Goal: Transaction & Acquisition: Purchase product/service

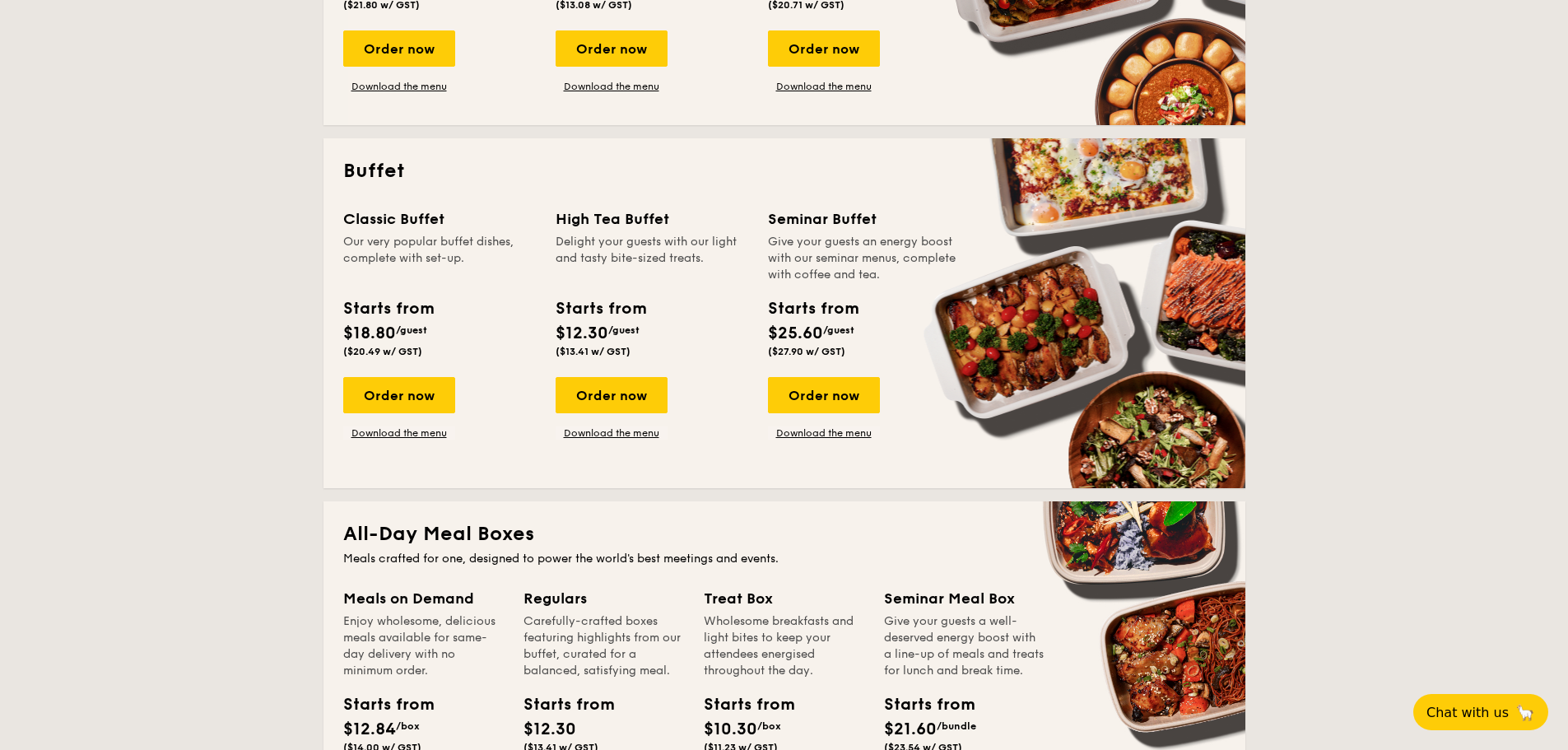
scroll to position [576, 0]
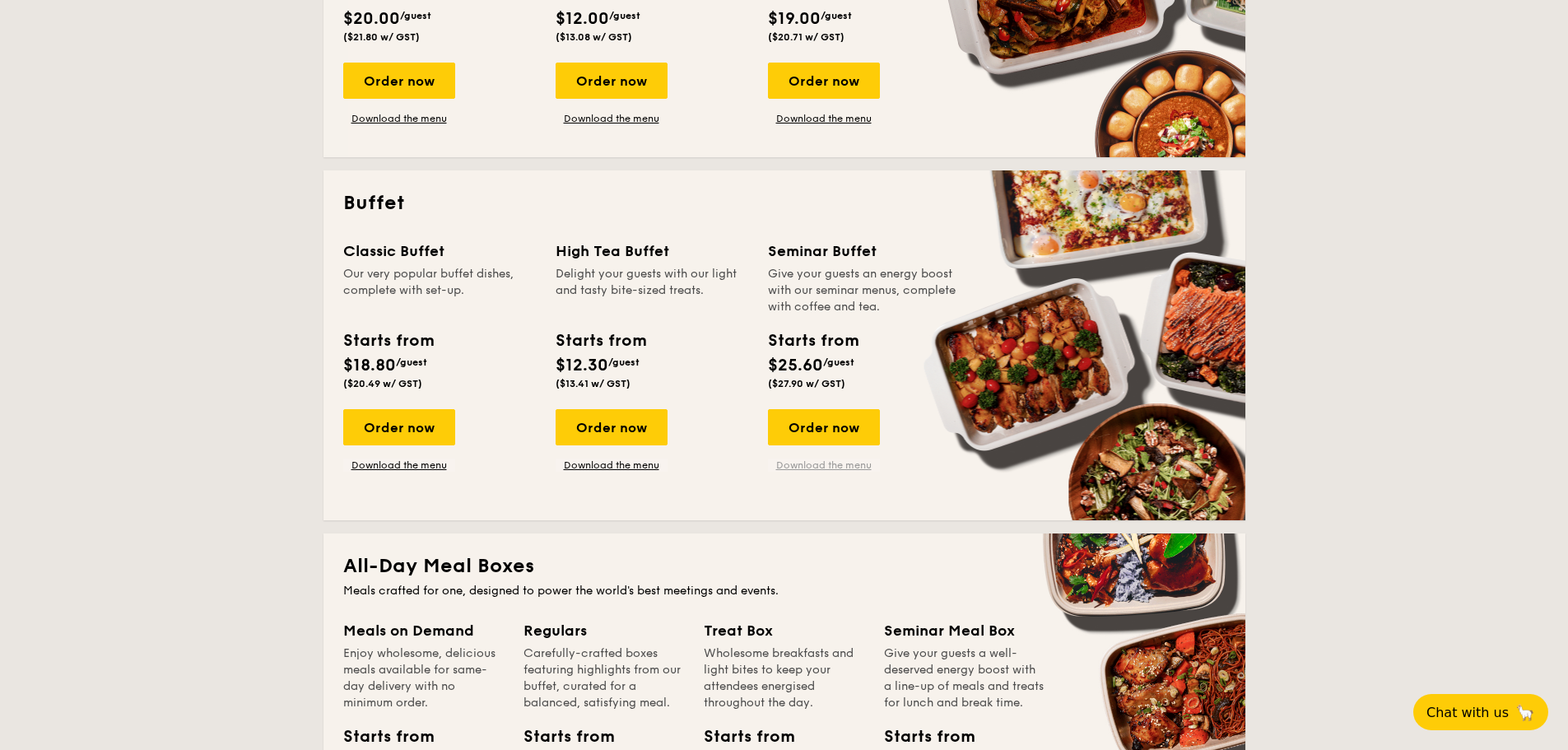
click at [829, 463] on link "Download the menu" at bounding box center [823, 466] width 112 height 13
click at [834, 425] on div "Order now" at bounding box center [823, 427] width 112 height 37
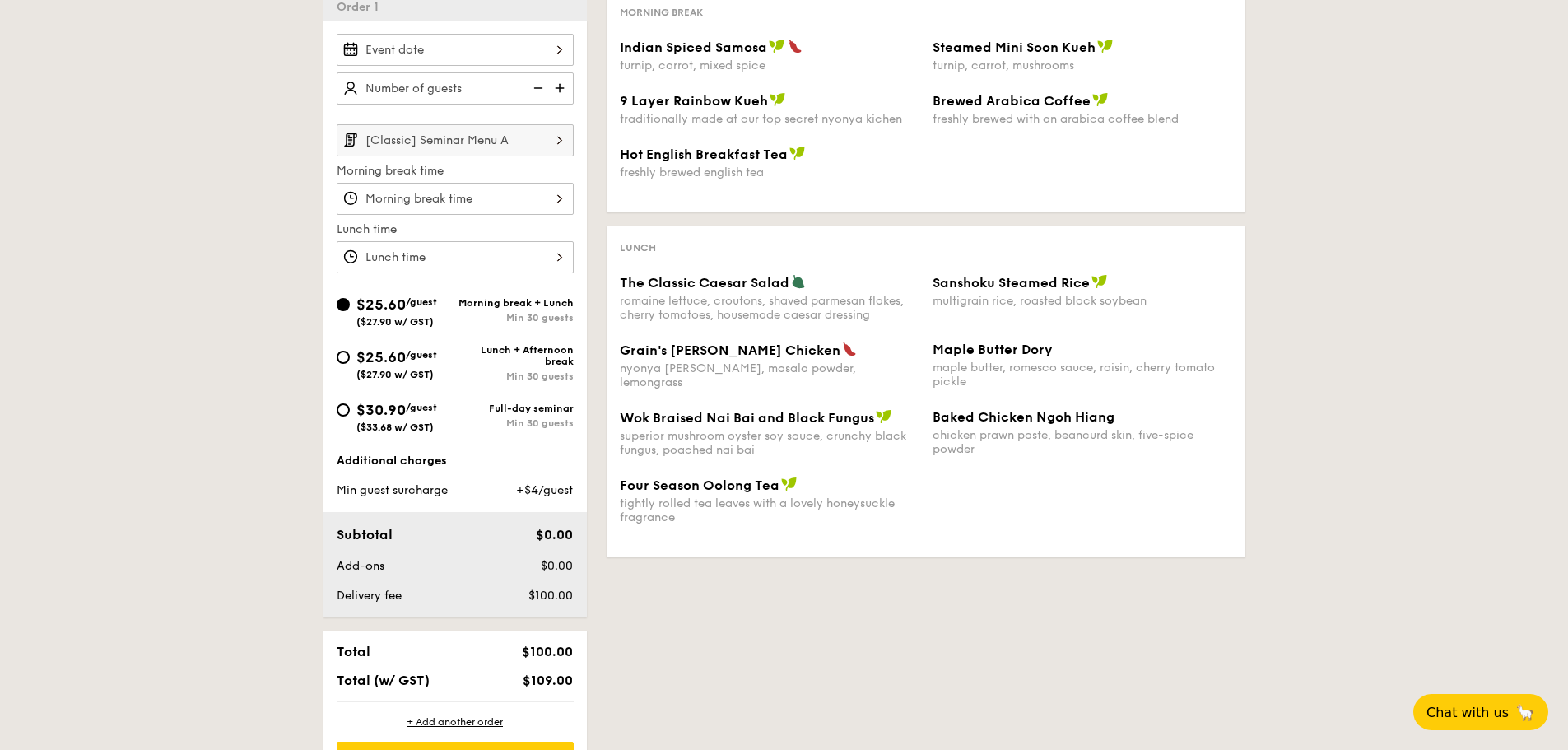
scroll to position [329, 0]
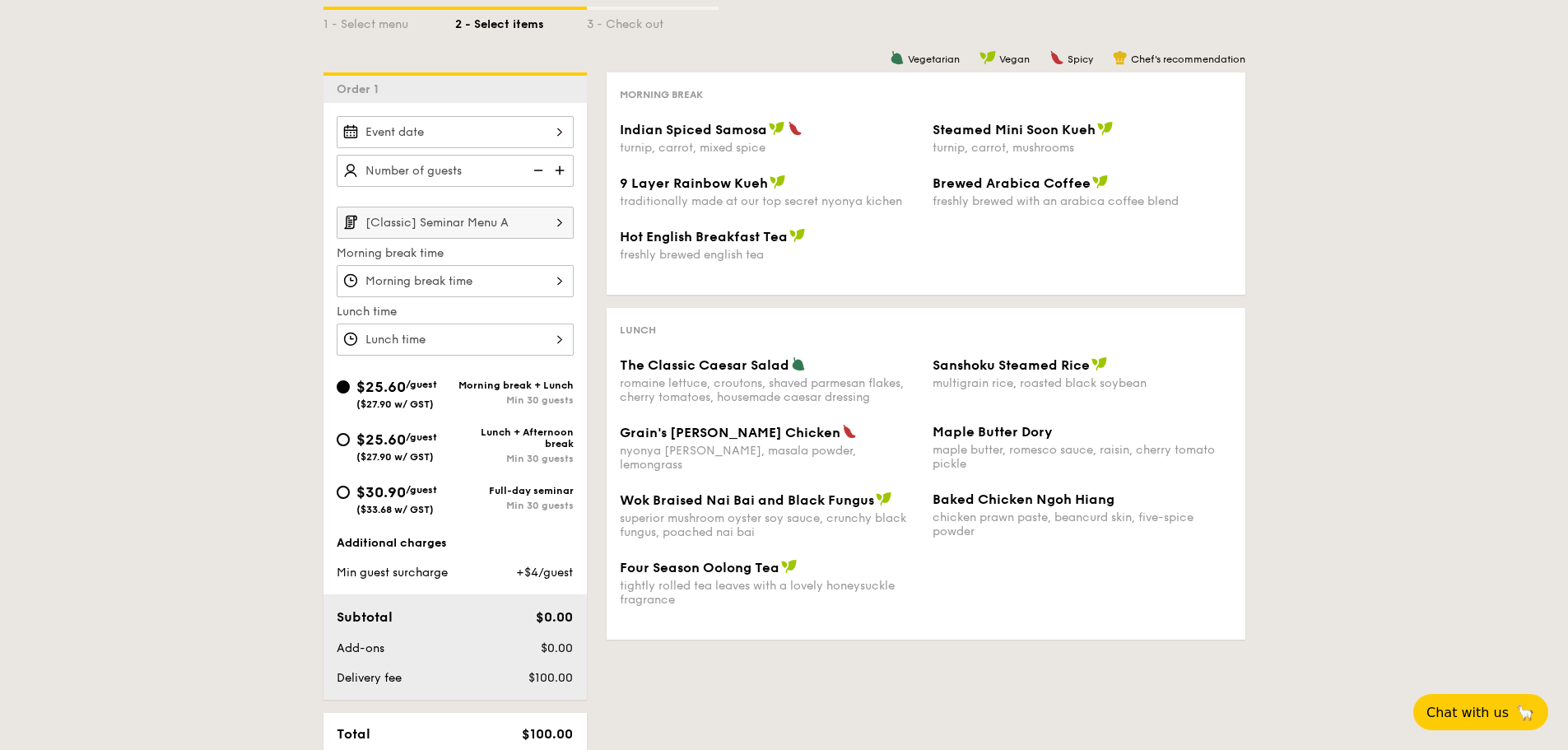
click at [453, 222] on input "[Classic] Seminar Menu A" at bounding box center [455, 222] width 237 height 32
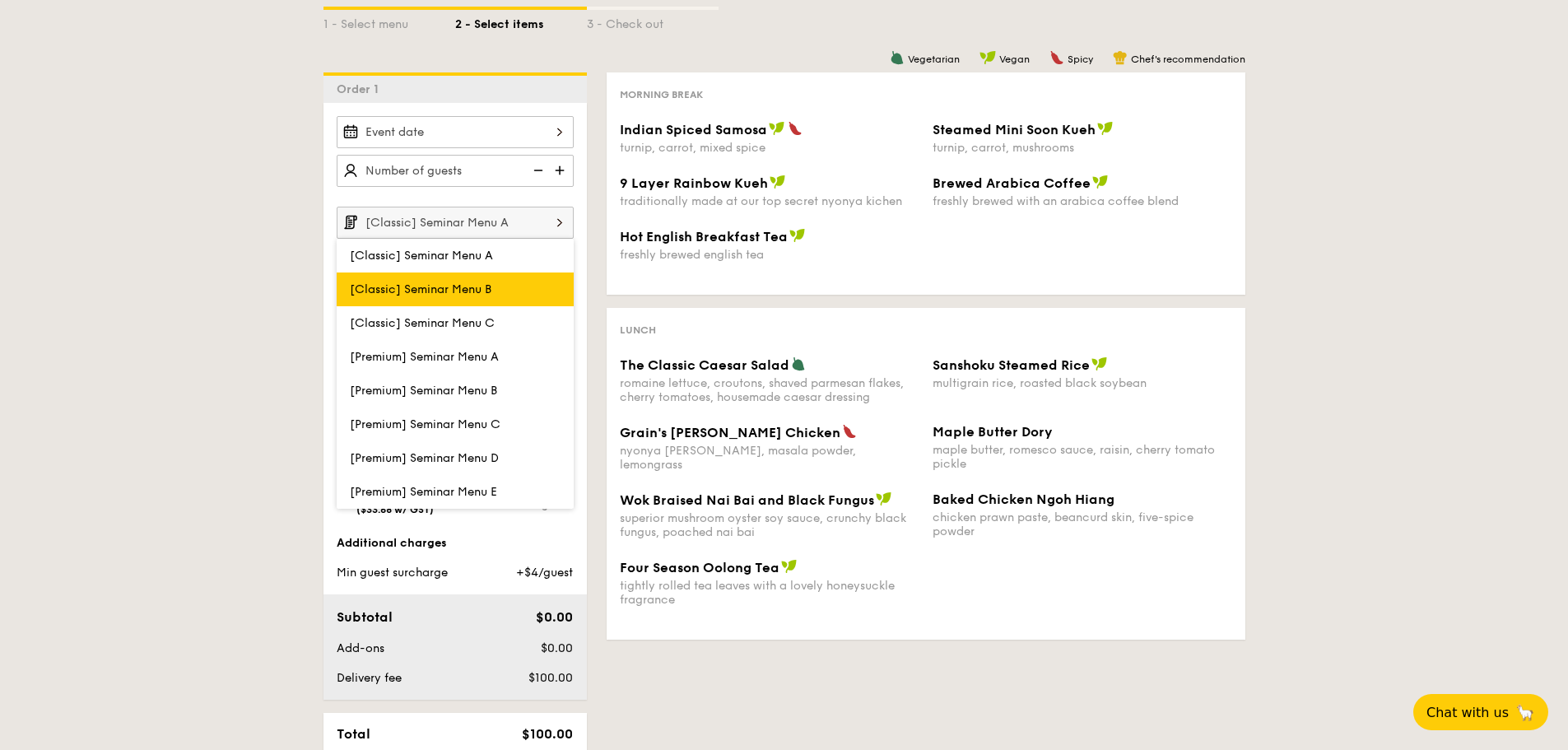
click at [495, 281] on label "[Classic] Seminar Menu B" at bounding box center [455, 289] width 237 height 34
click at [0, 0] on input "[Classic] Seminar Menu B" at bounding box center [0, 0] width 0 height 0
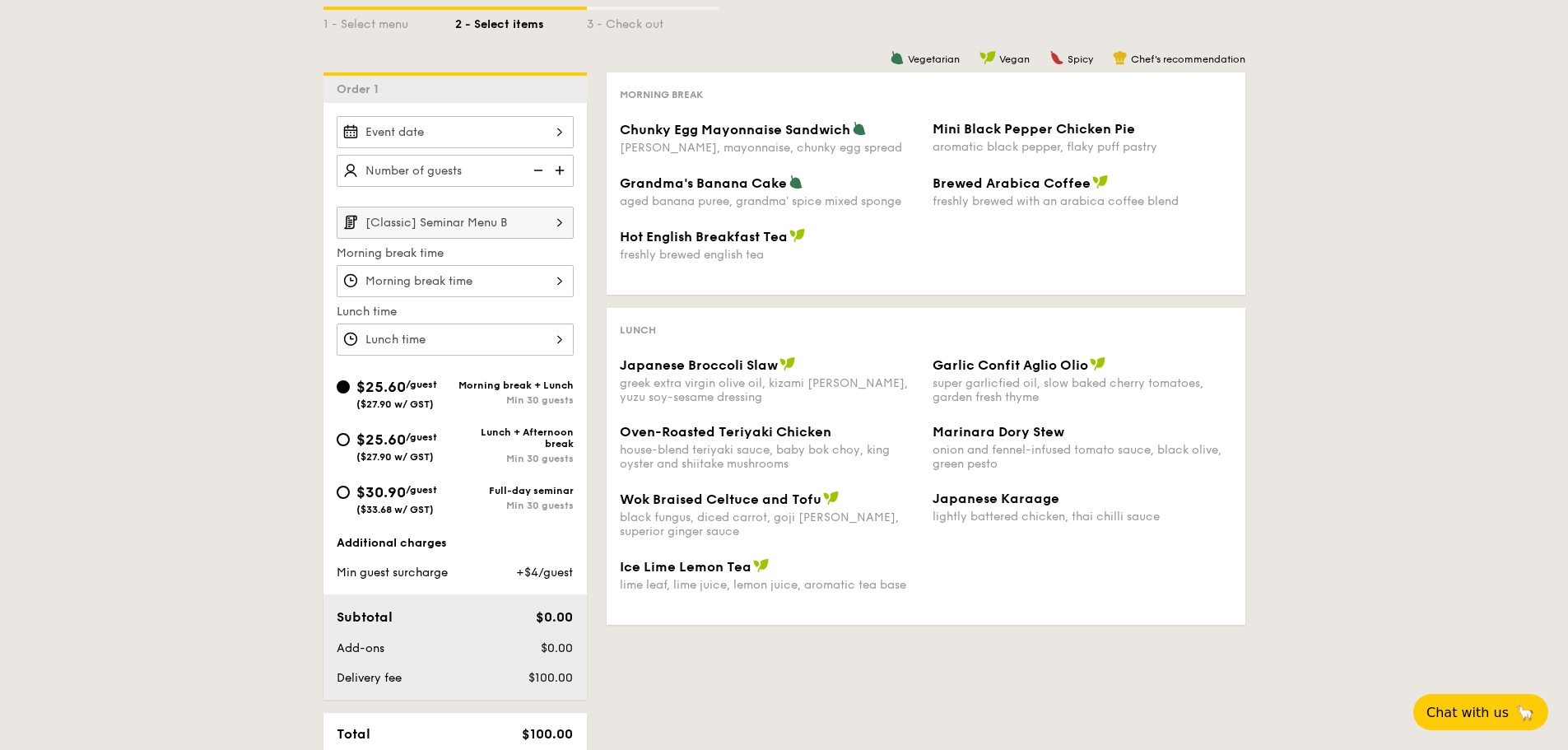
click at [512, 222] on input "[Classic] Seminar Menu B" at bounding box center [455, 222] width 237 height 32
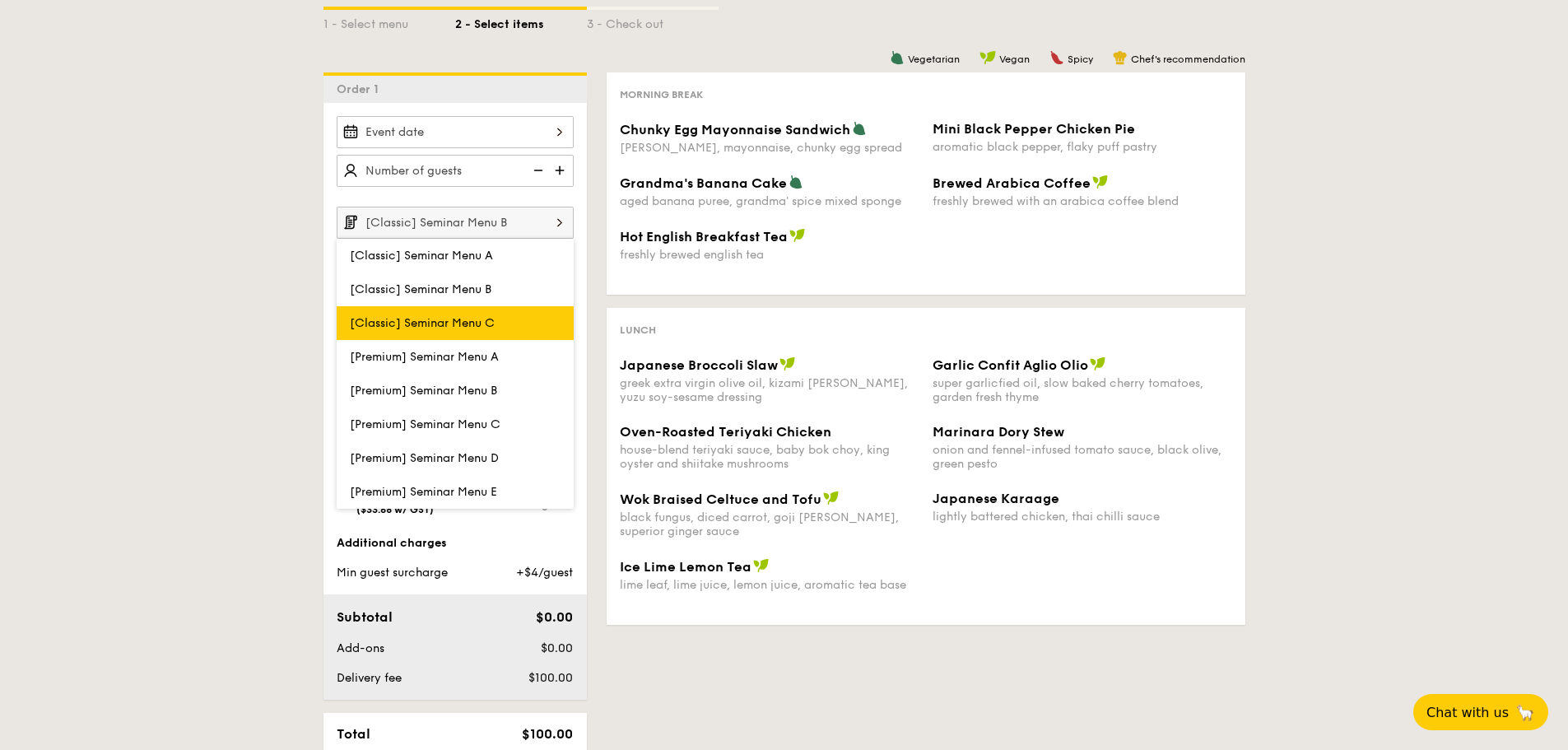
click at [512, 312] on label "[Classic] Seminar Menu C" at bounding box center [455, 323] width 237 height 34
click at [0, 0] on input "[Classic] Seminar Menu C" at bounding box center [0, 0] width 0 height 0
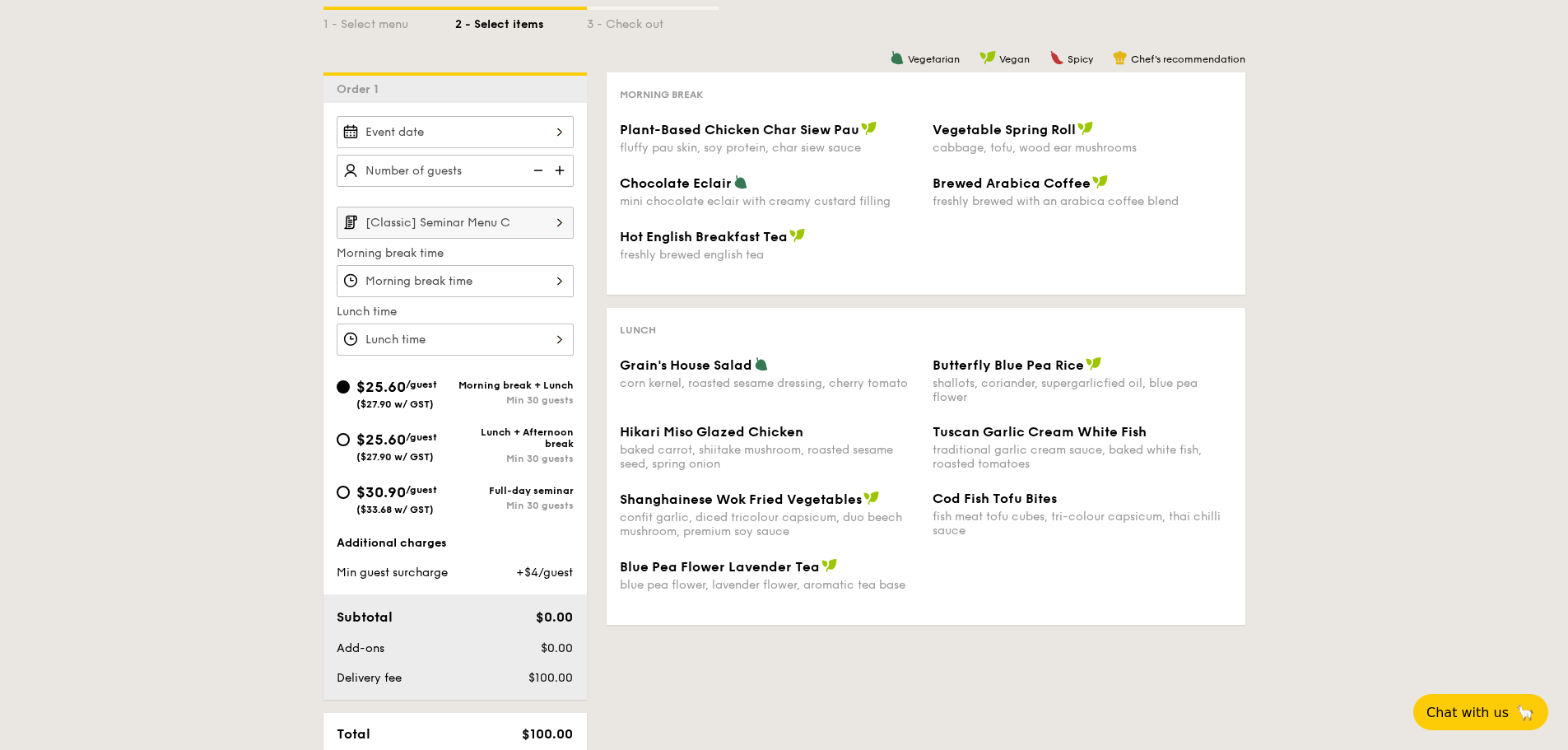
click at [519, 233] on input "[Classic] Seminar Menu C" at bounding box center [455, 222] width 237 height 32
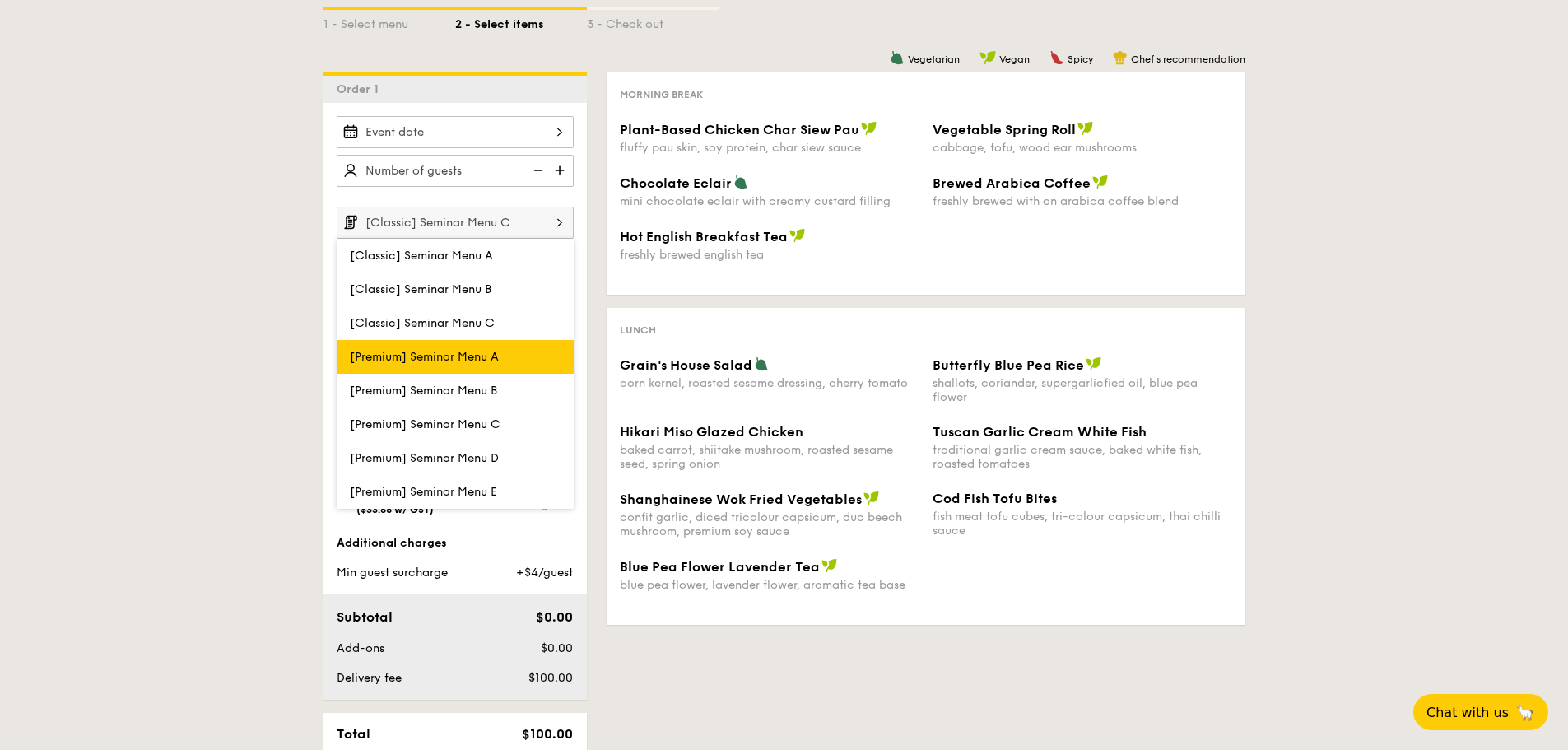
click at [497, 365] on label "[Premium] Seminar Menu A" at bounding box center [455, 357] width 237 height 34
click at [0, 0] on input "[Premium] Seminar Menu A" at bounding box center [0, 0] width 0 height 0
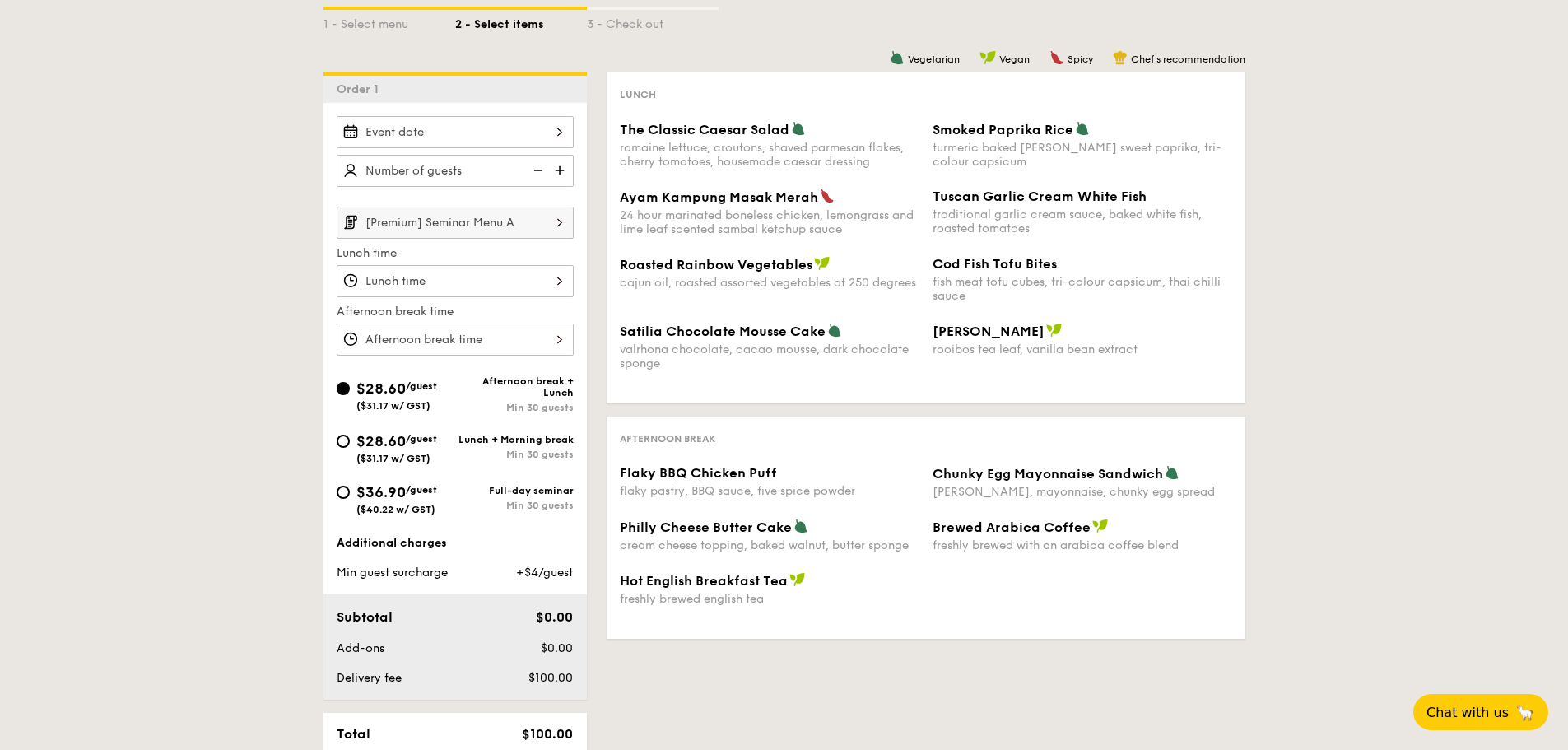
click at [486, 220] on input "[Premium] Seminar Menu A" at bounding box center [455, 222] width 237 height 32
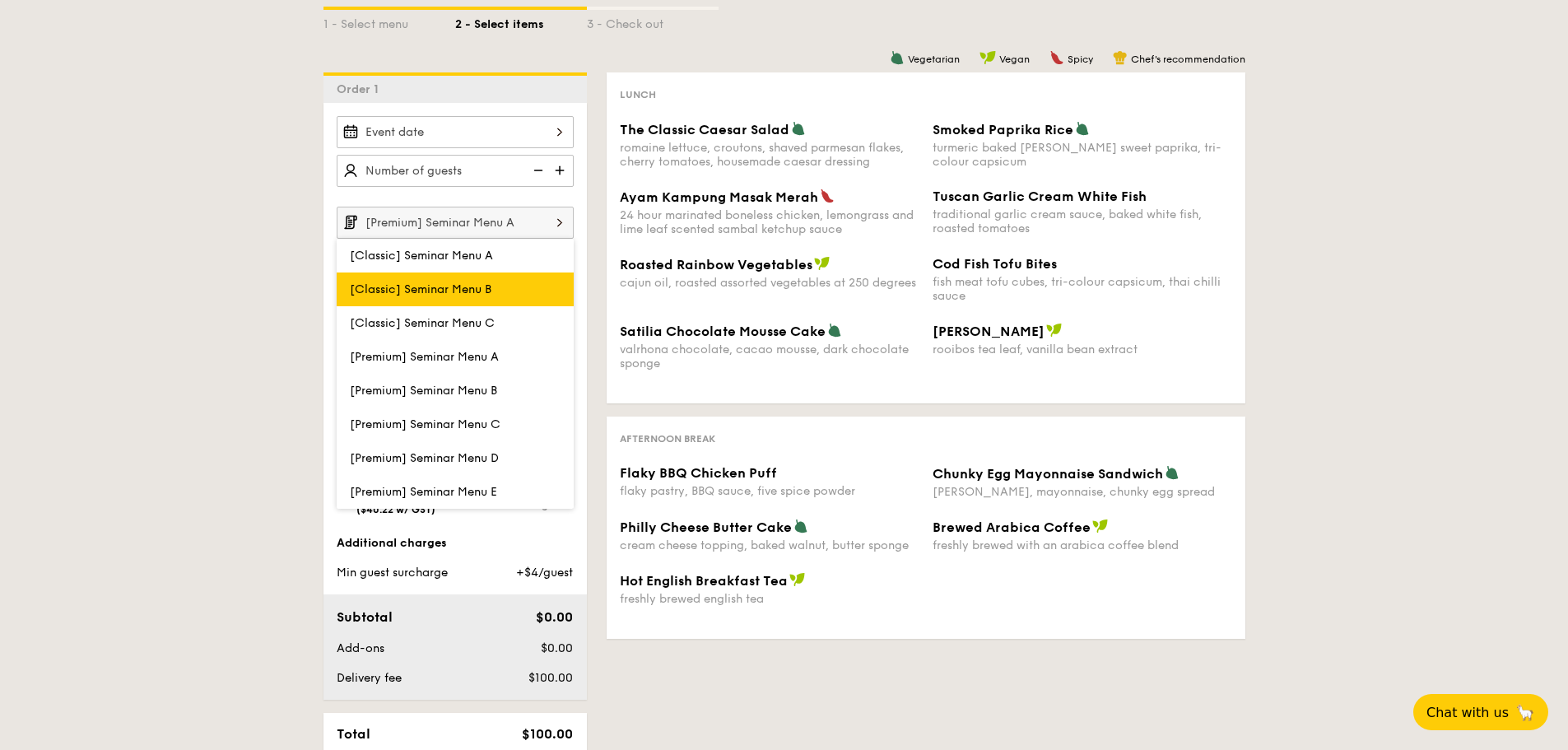
click at [484, 291] on span "[Classic] Seminar Menu B" at bounding box center [420, 289] width 142 height 14
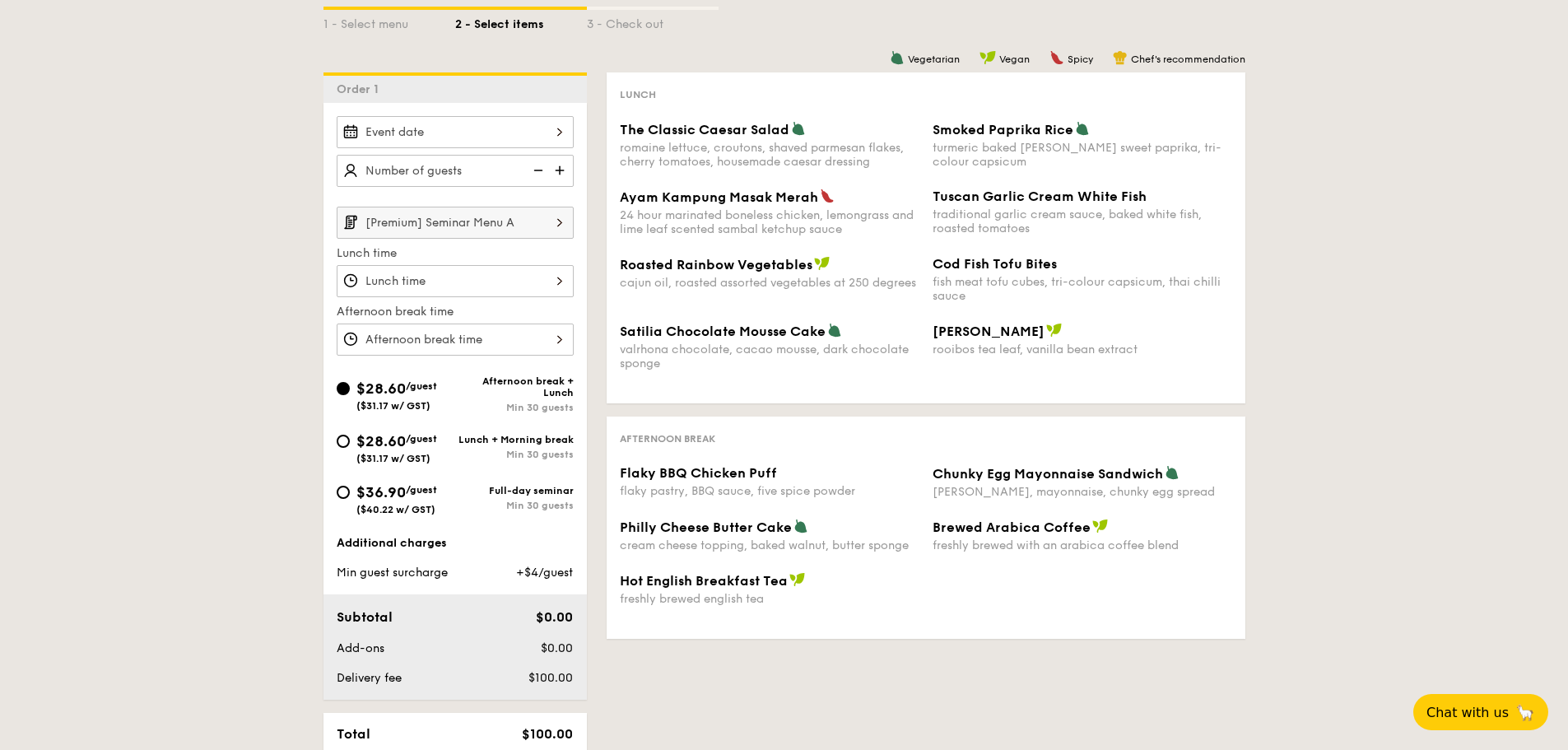
click at [506, 222] on input "[Premium] Seminar Menu A" at bounding box center [455, 222] width 237 height 32
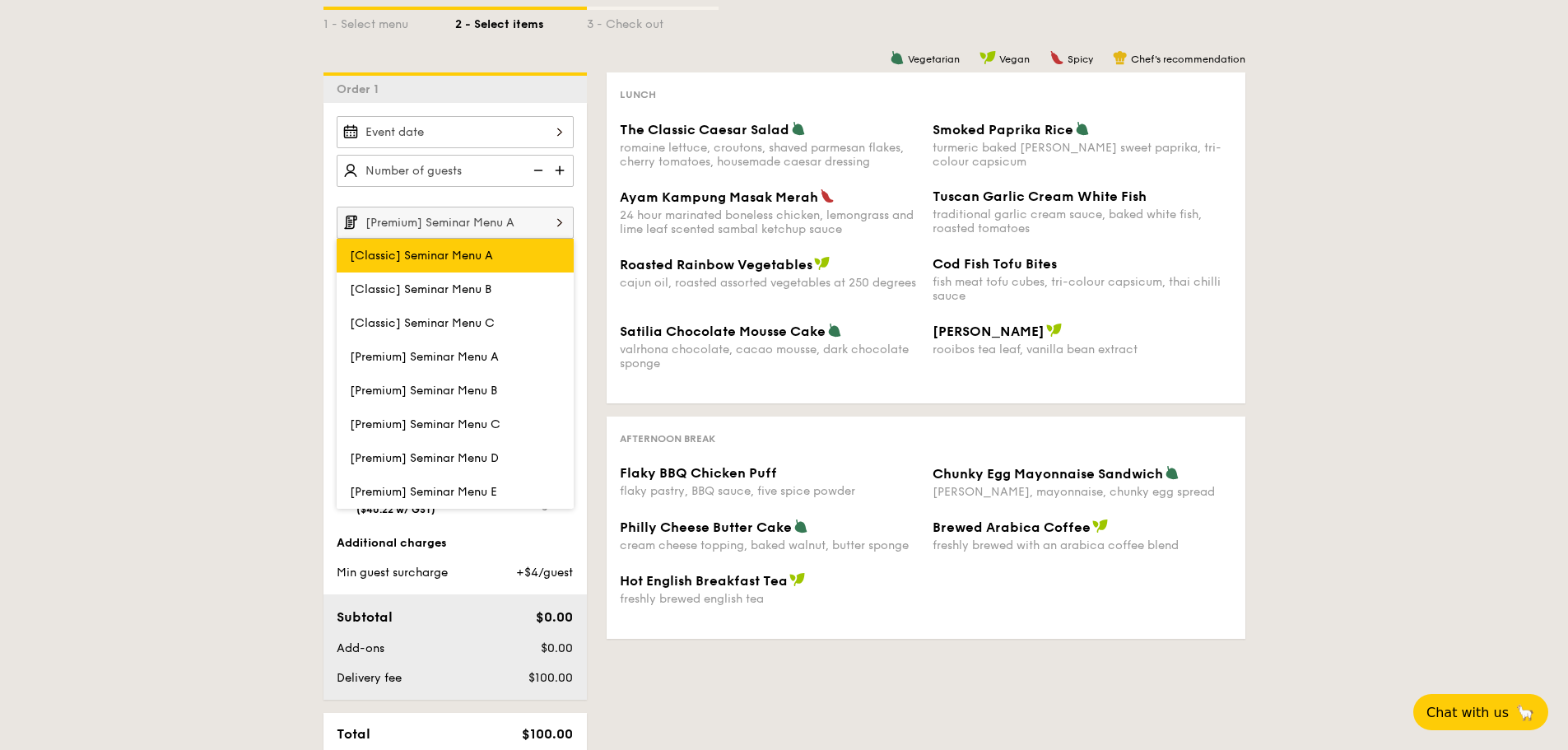
click at [486, 251] on span "[Classic] Seminar Menu A" at bounding box center [421, 255] width 144 height 14
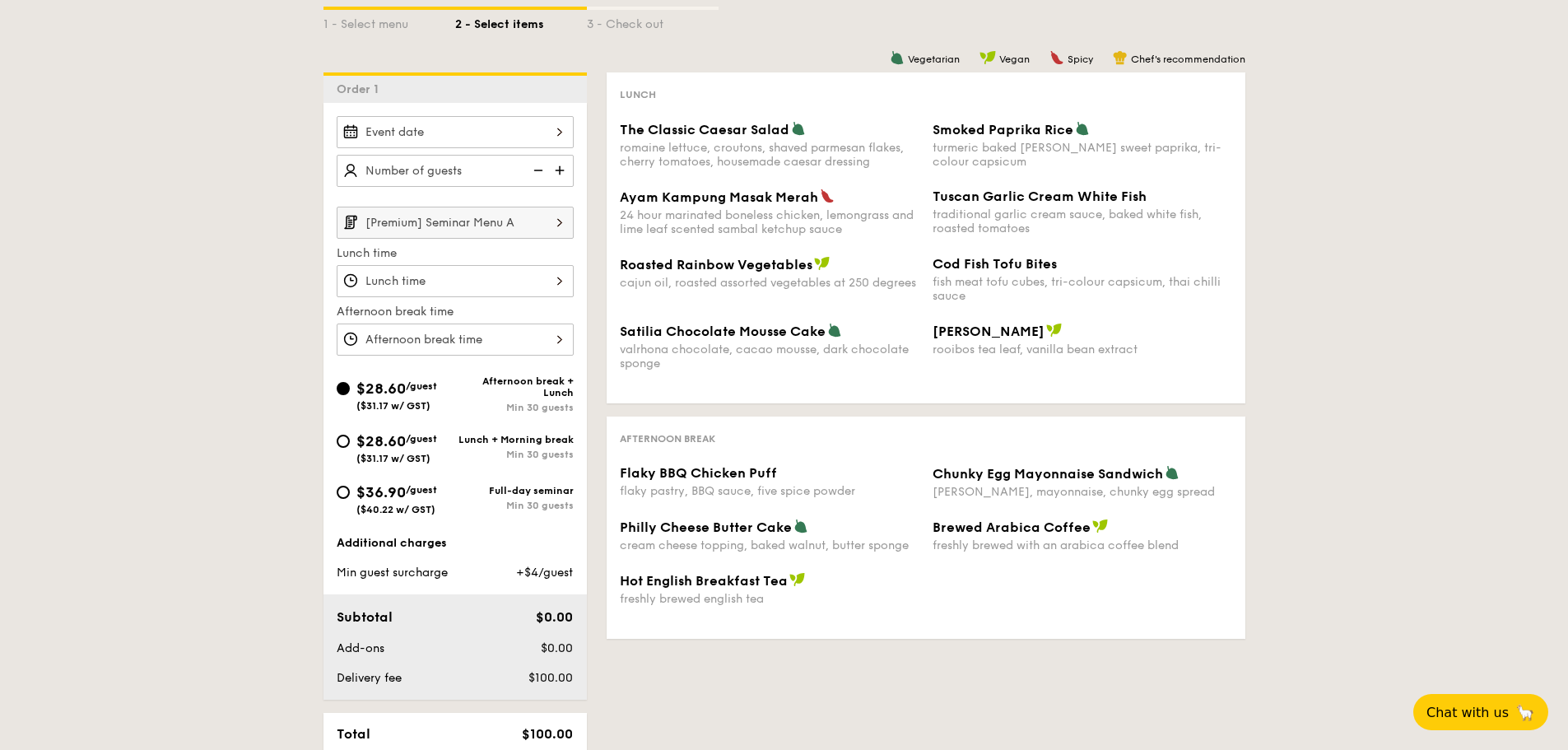
click at [470, 229] on input "[Premium] Seminar Menu A" at bounding box center [455, 222] width 237 height 32
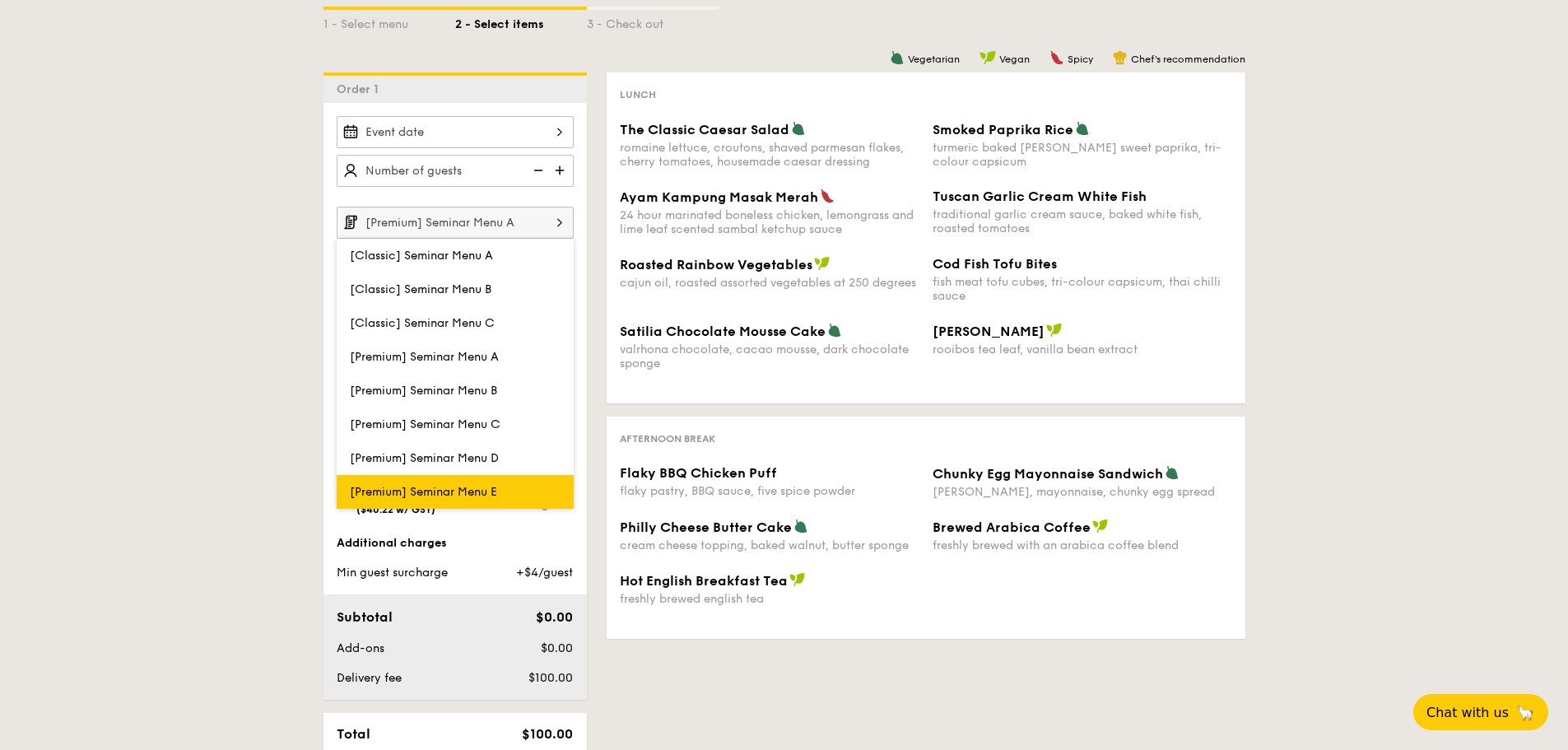
click at [489, 486] on span "[Premium] Seminar Menu E" at bounding box center [423, 492] width 147 height 14
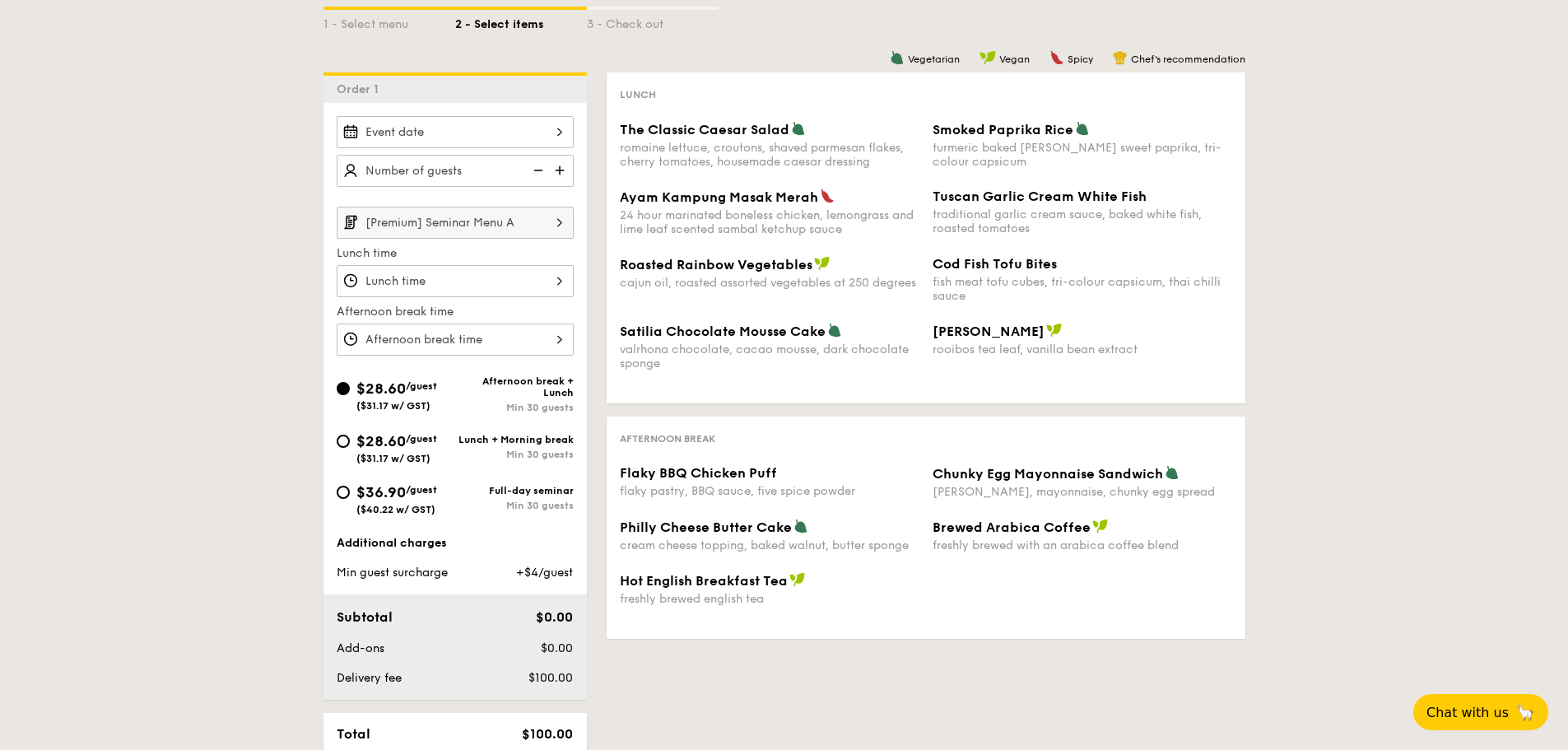
click at [492, 226] on input "[Premium] Seminar Menu A" at bounding box center [455, 222] width 237 height 32
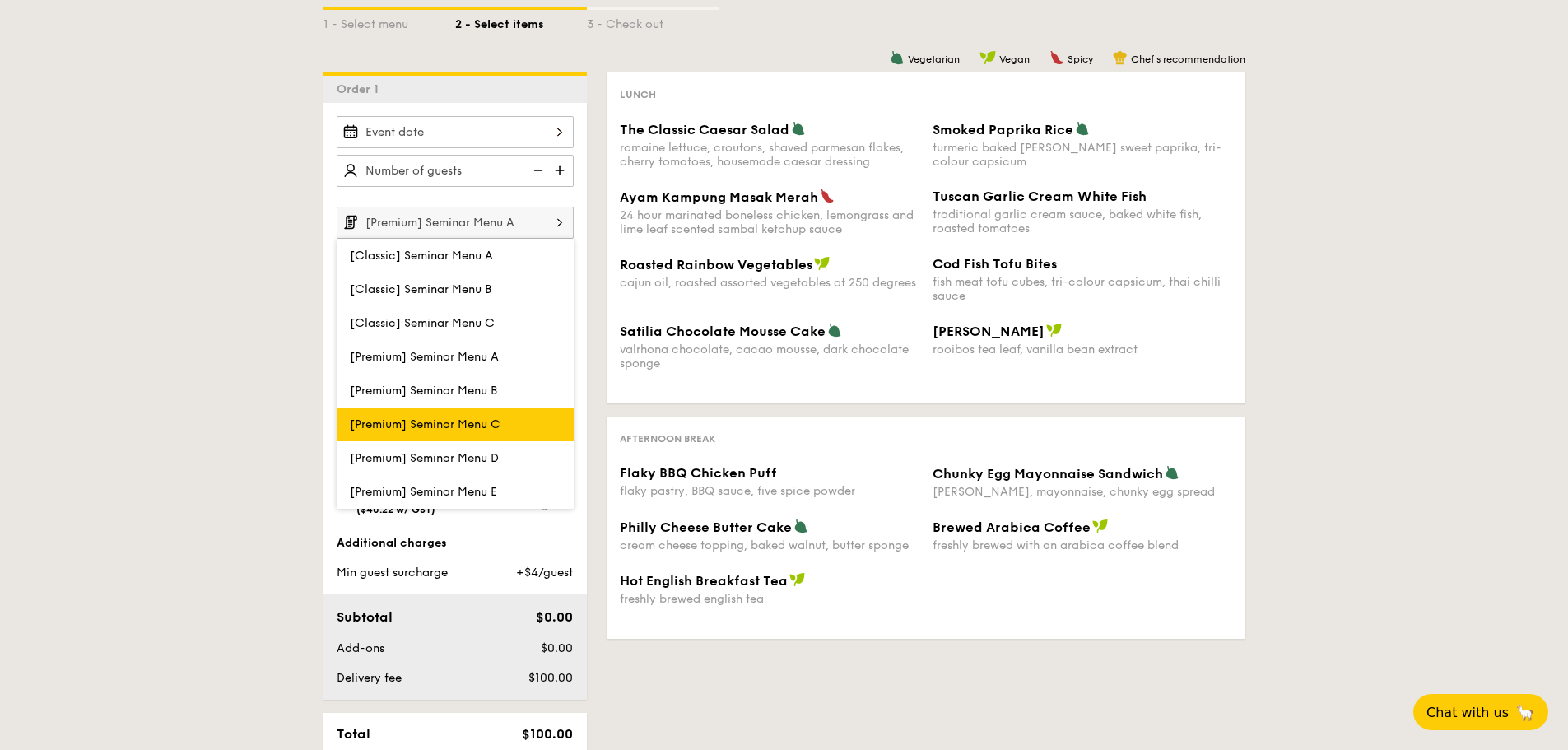
click at [503, 437] on label "[Premium] Seminar Menu C" at bounding box center [455, 424] width 237 height 34
click at [0, 0] on input "[Premium] Seminar Menu C" at bounding box center [0, 0] width 0 height 0
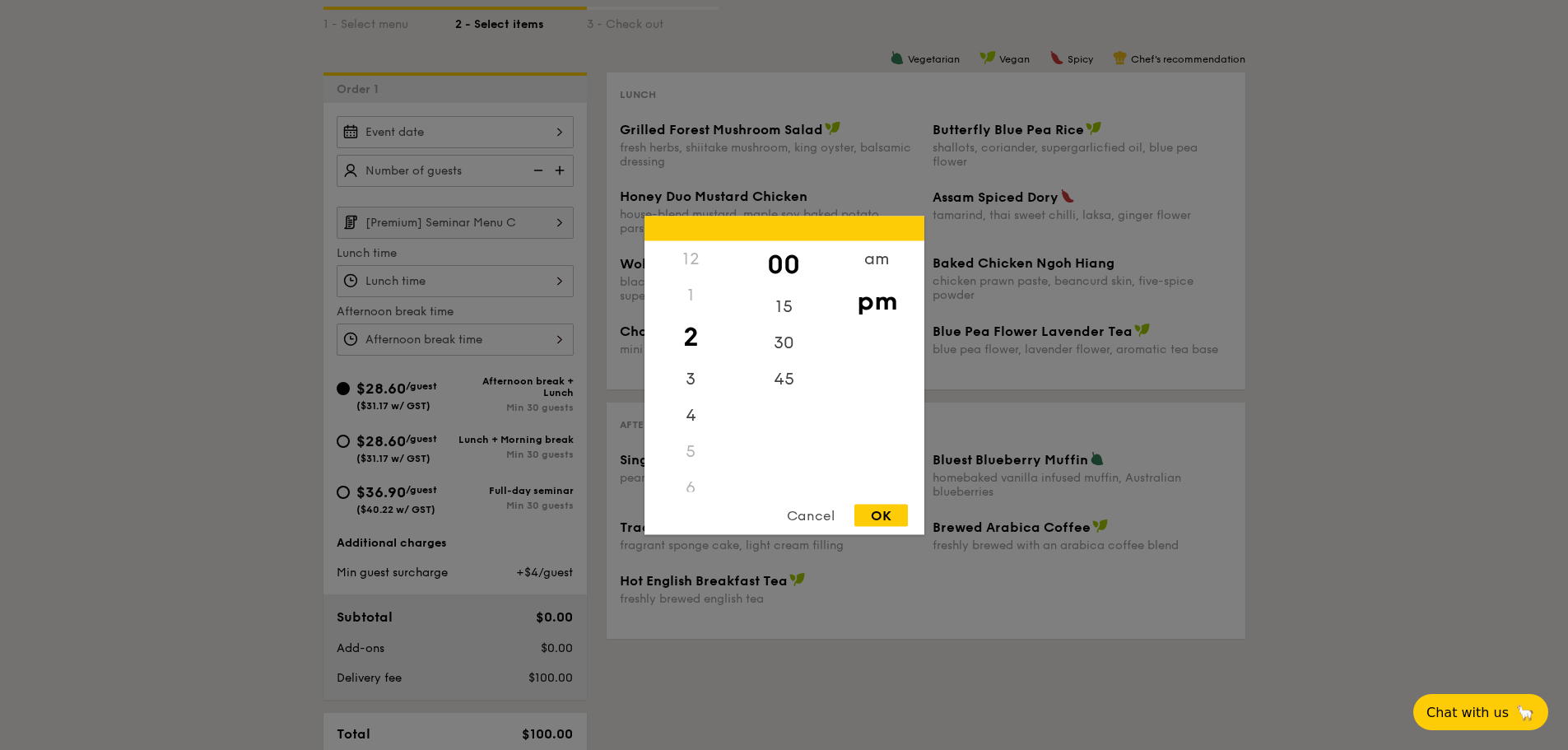
click at [488, 332] on div "12 1 2 3 4 5 6 7 8 9 10 11 00 15 30 45 am pm Cancel OK" at bounding box center [455, 340] width 237 height 32
click at [510, 330] on div at bounding box center [784, 375] width 1568 height 750
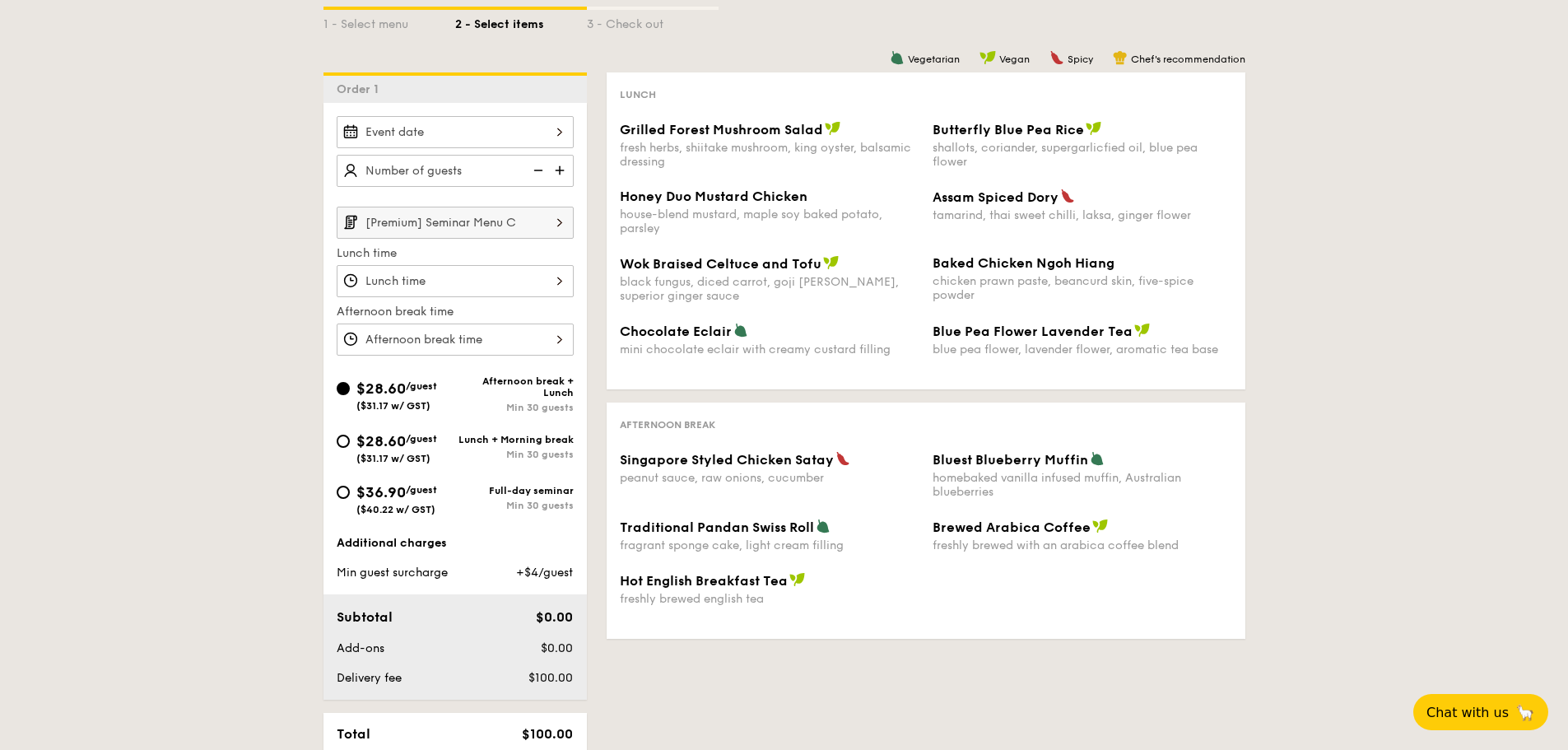
click at [460, 211] on input "[Premium] Seminar Menu C" at bounding box center [455, 222] width 237 height 32
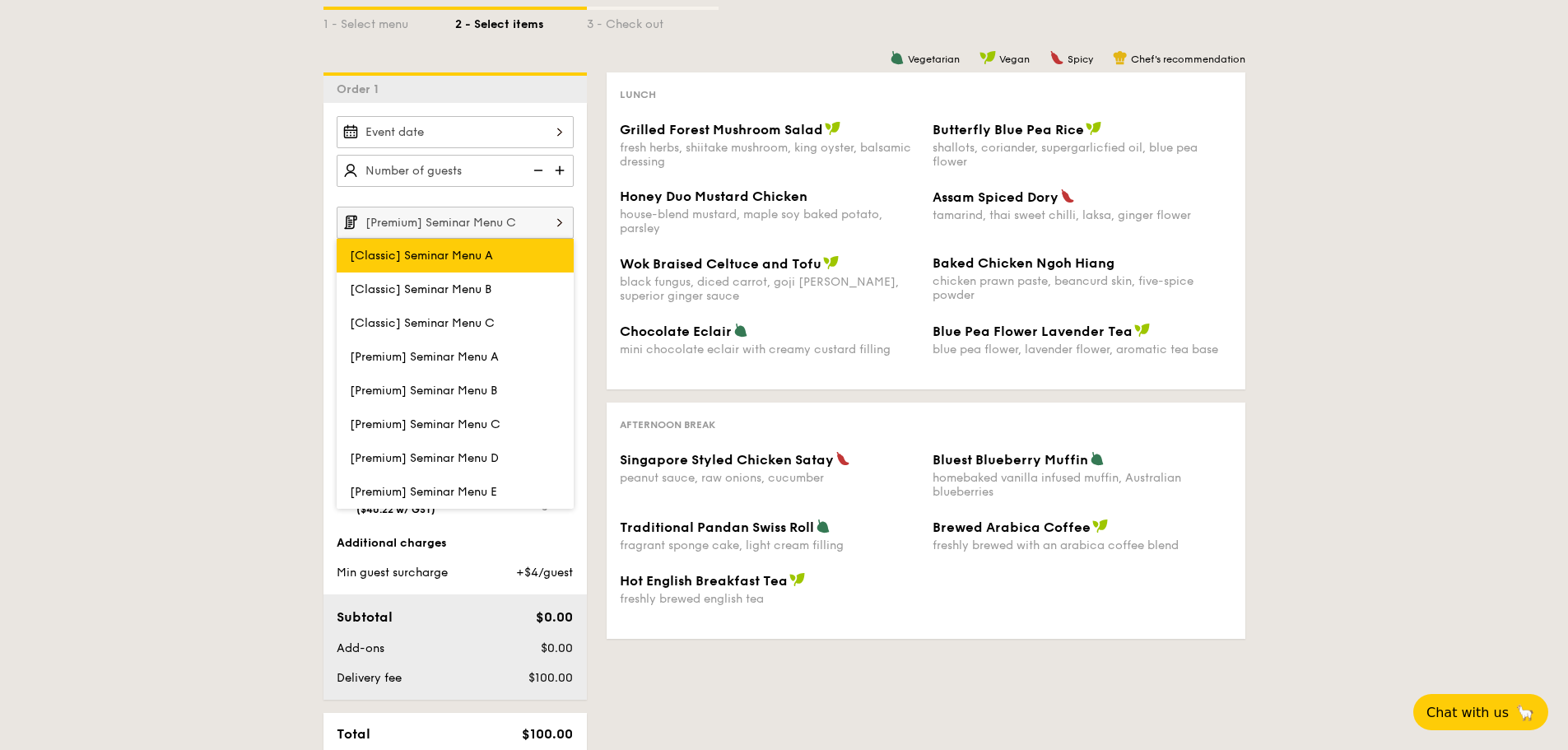
click at [468, 252] on span "[Classic] Seminar Menu A" at bounding box center [421, 255] width 144 height 14
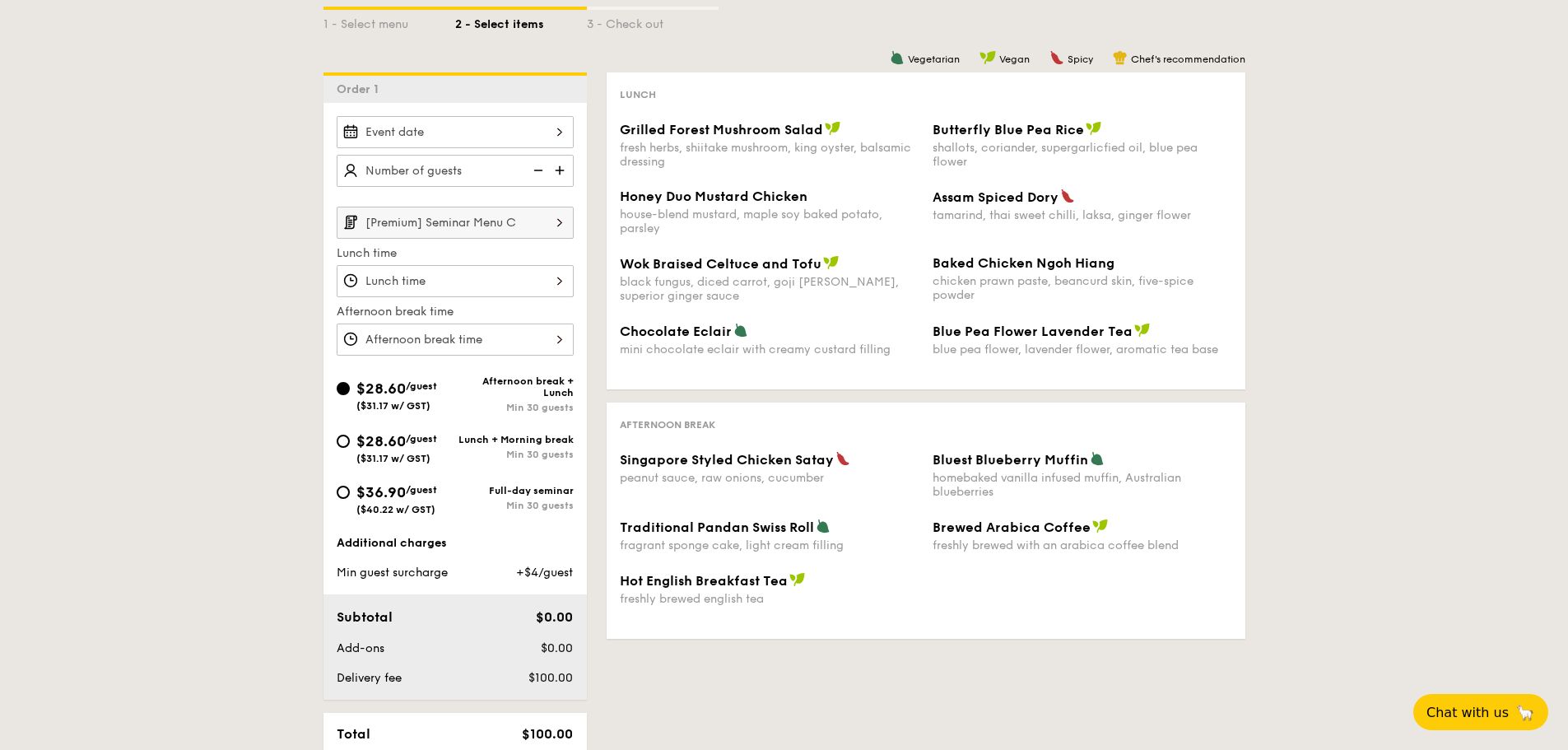
scroll to position [247, 0]
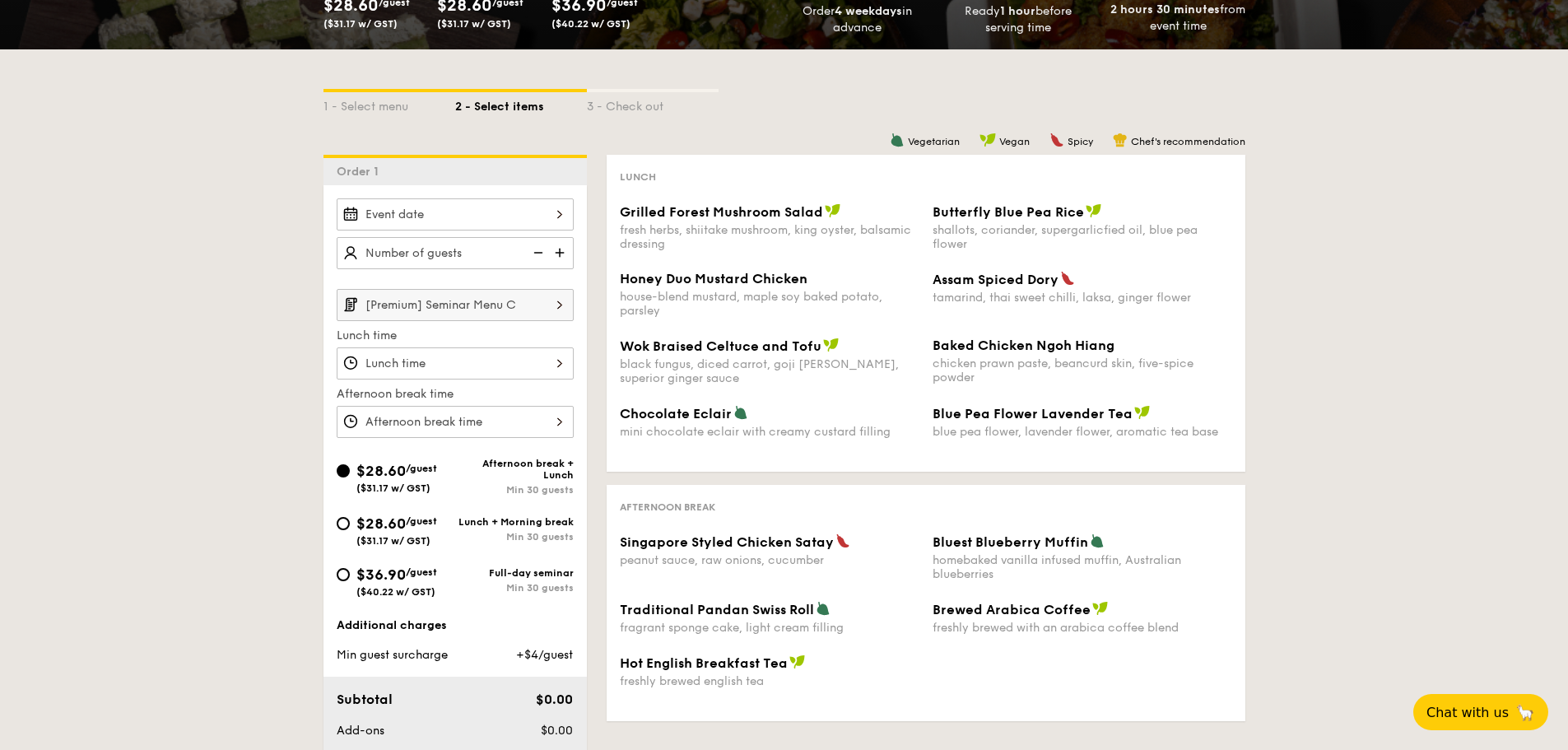
click at [493, 298] on input "[Premium] Seminar Menu C" at bounding box center [455, 305] width 237 height 32
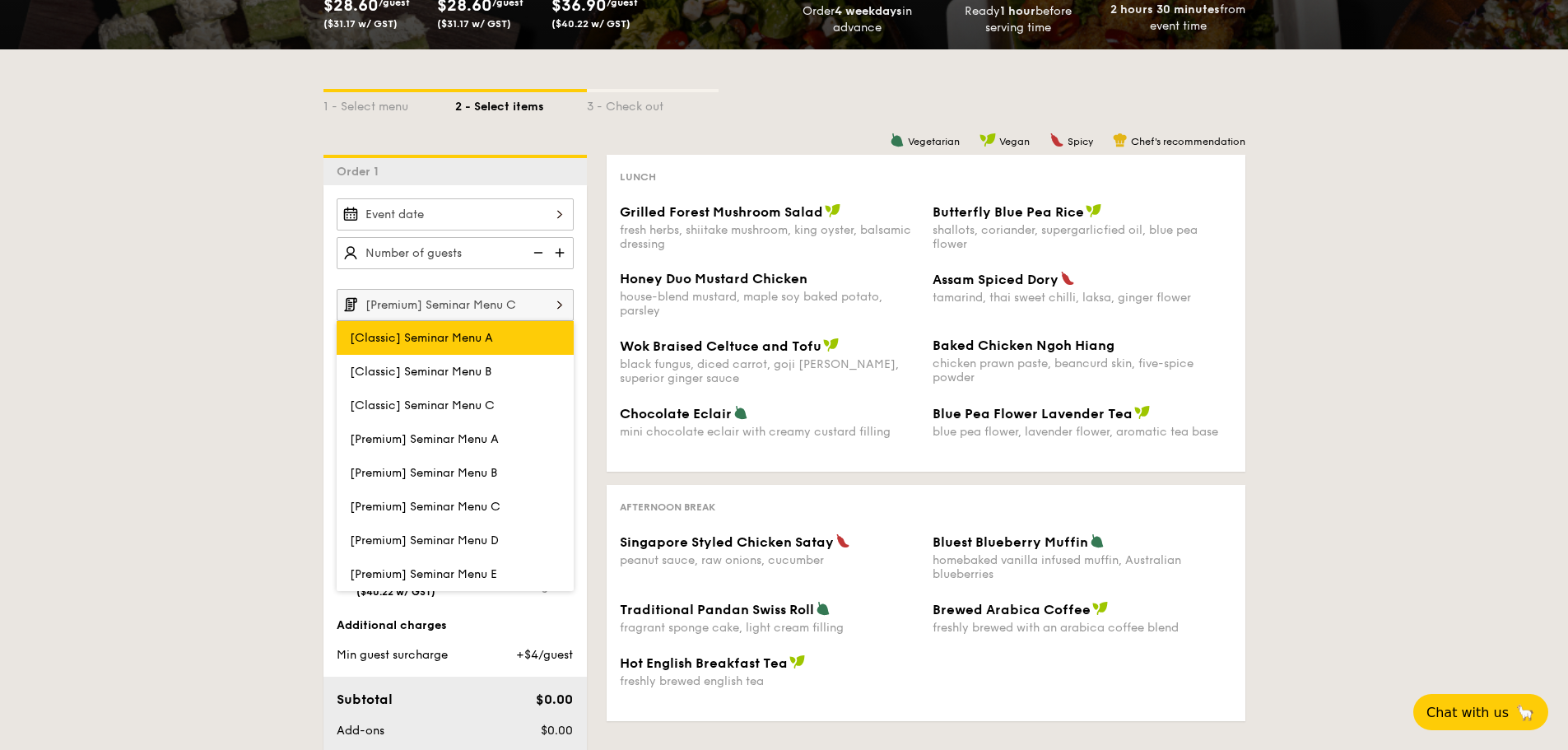
click at [483, 340] on span "[Classic] Seminar Menu A" at bounding box center [421, 338] width 144 height 14
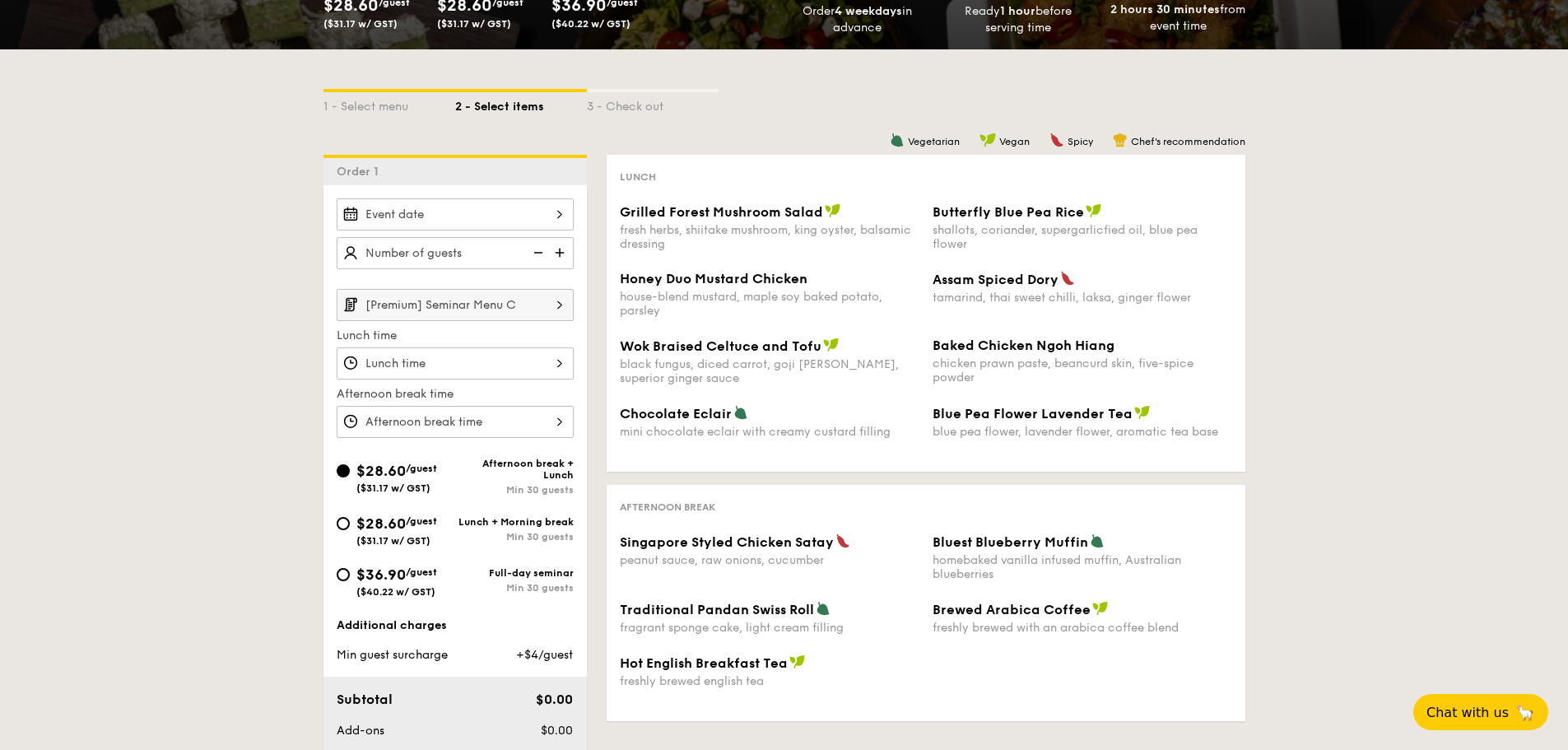
click at [508, 304] on input "[Premium] Seminar Menu C" at bounding box center [455, 305] width 237 height 32
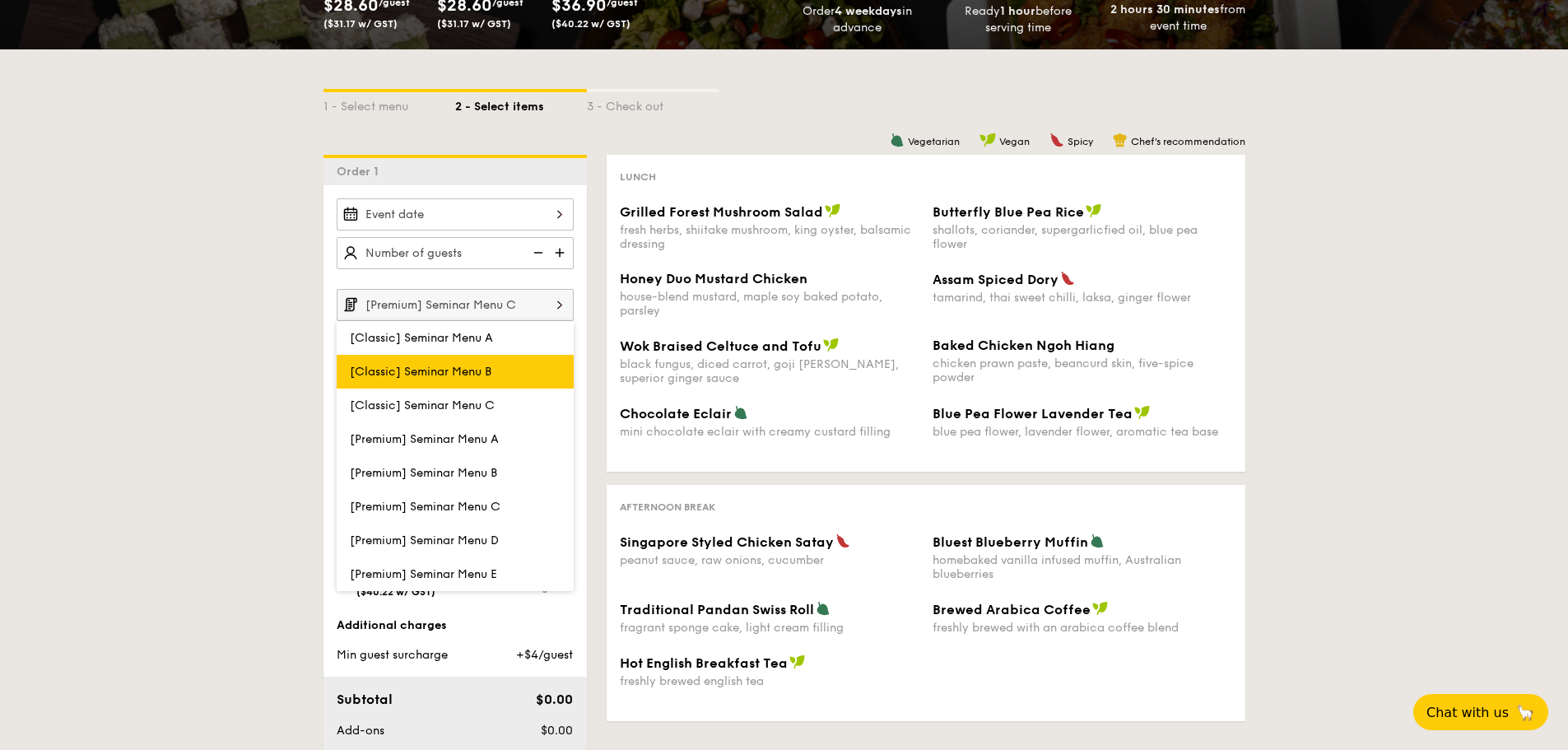
click at [510, 382] on label "[Classic] Seminar Menu B" at bounding box center [455, 372] width 237 height 34
click at [0, 0] on input "[Classic] Seminar Menu B" at bounding box center [0, 0] width 0 height 0
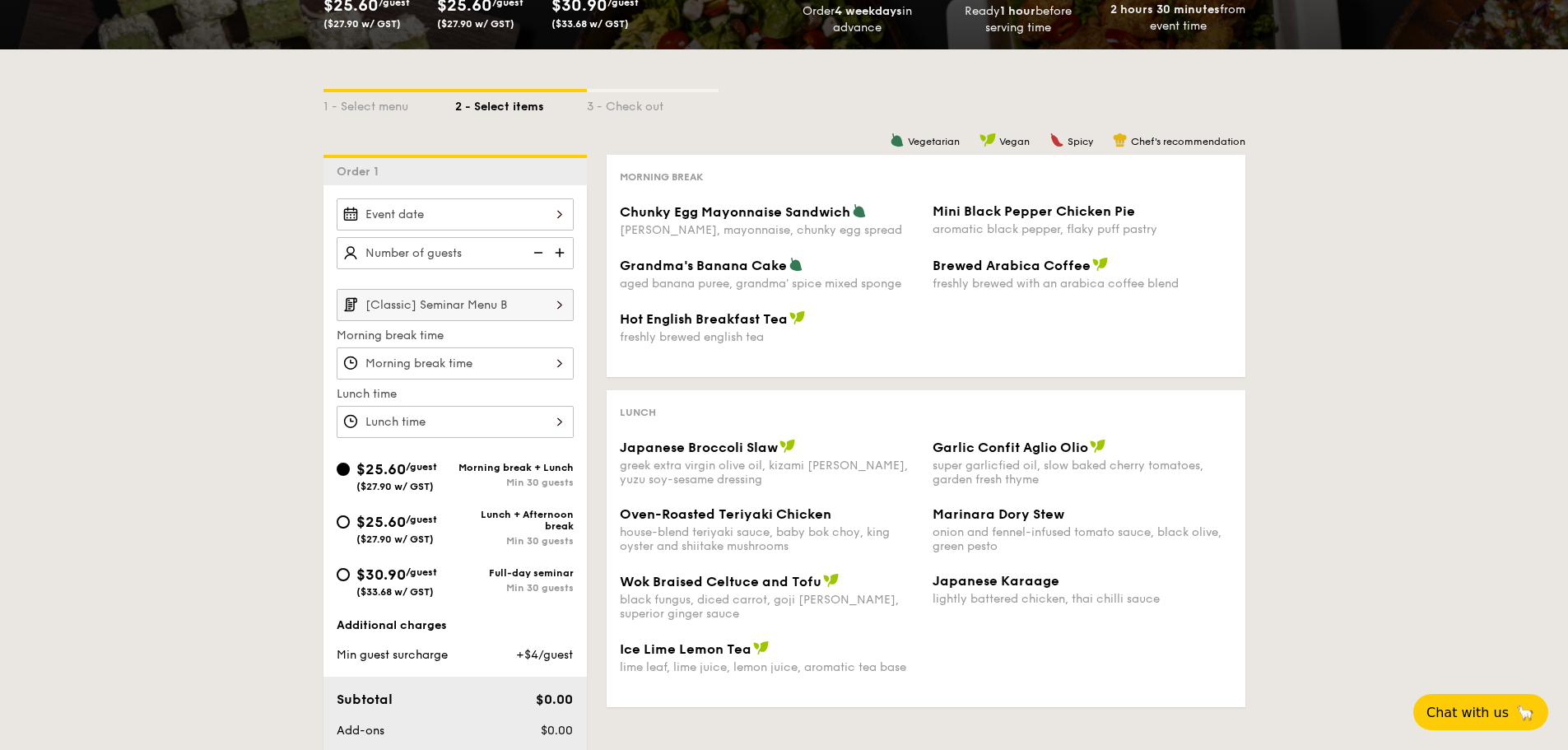
click at [514, 308] on input "[Classic] Seminar Menu B" at bounding box center [455, 305] width 237 height 32
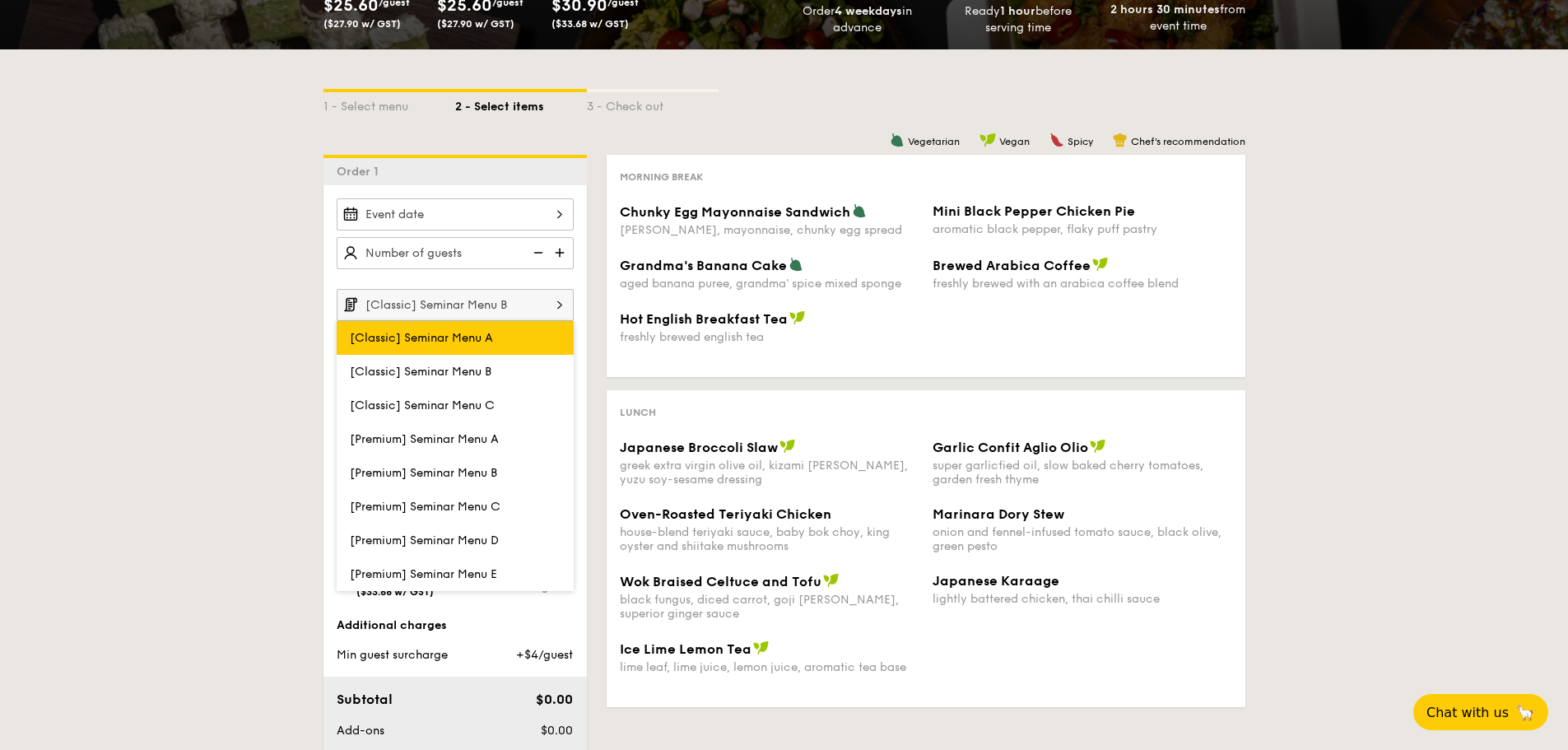
click at [504, 343] on label "[Classic] Seminar Menu A" at bounding box center [455, 338] width 237 height 34
click at [0, 0] on input "[Classic] Seminar Menu A" at bounding box center [0, 0] width 0 height 0
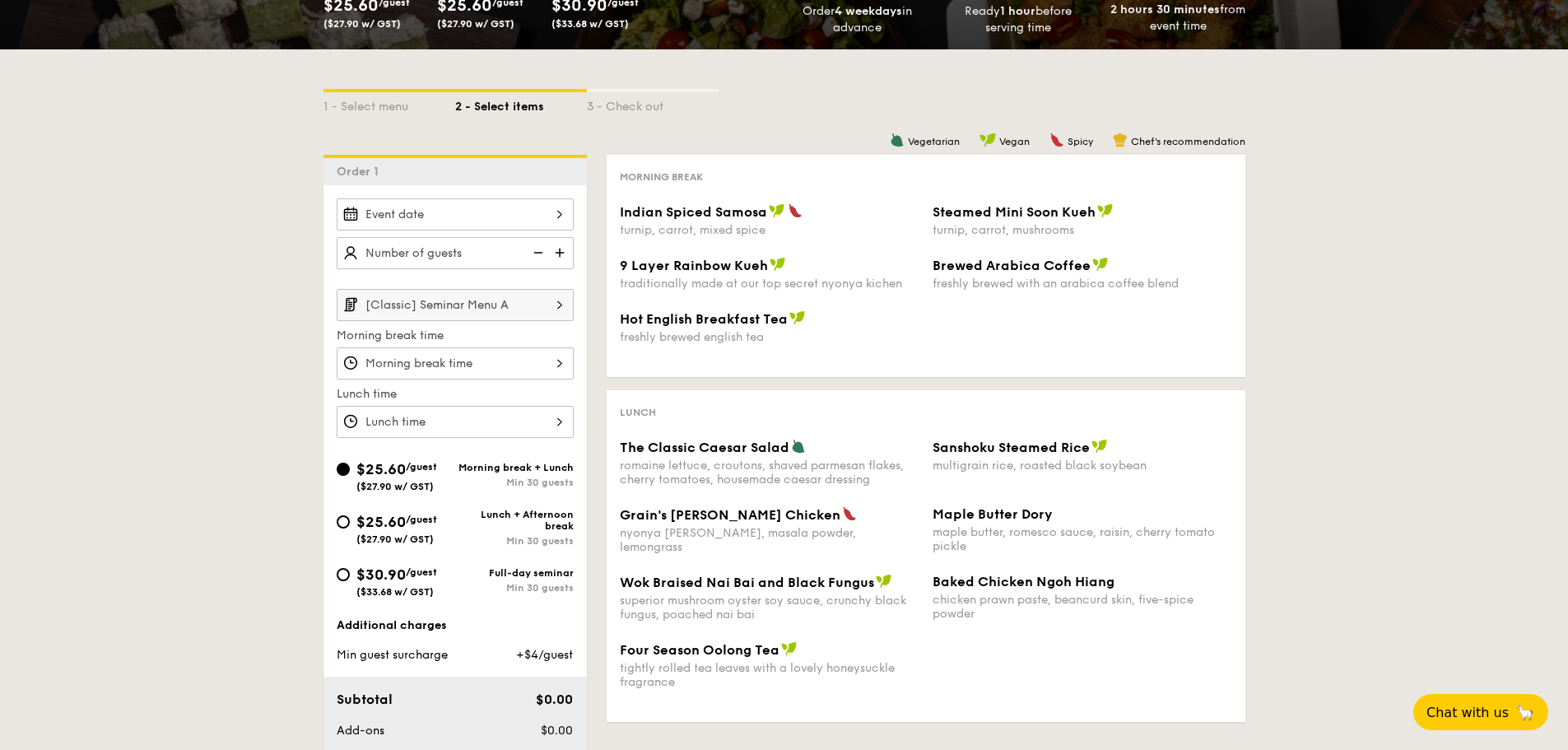
click at [509, 298] on input "[Classic] Seminar Menu A" at bounding box center [455, 305] width 237 height 32
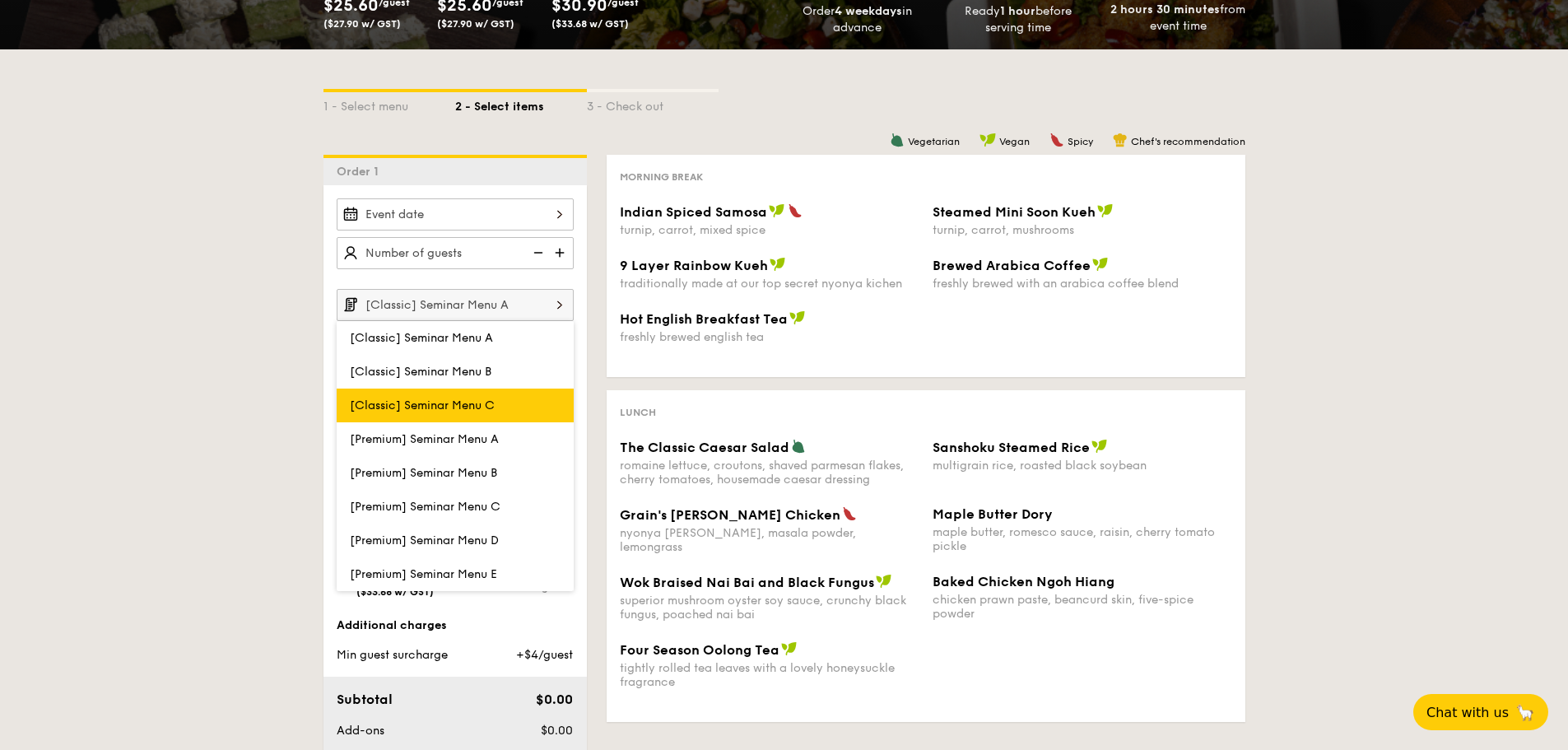
click at [512, 398] on label "[Classic] Seminar Menu C" at bounding box center [455, 406] width 237 height 34
click at [0, 0] on input "[Classic] Seminar Menu C" at bounding box center [0, 0] width 0 height 0
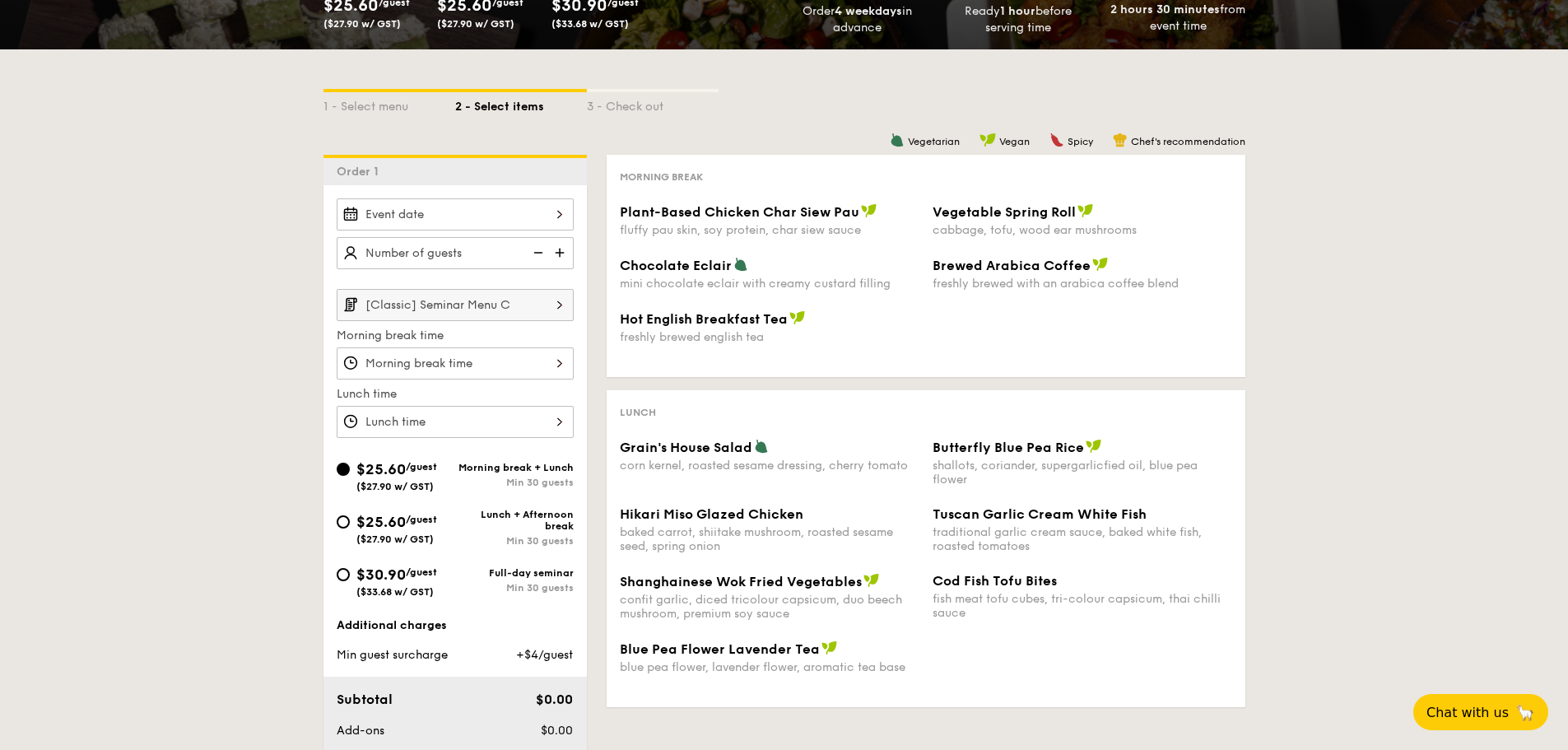
click at [502, 304] on input "[Classic] Seminar Menu C" at bounding box center [455, 305] width 237 height 32
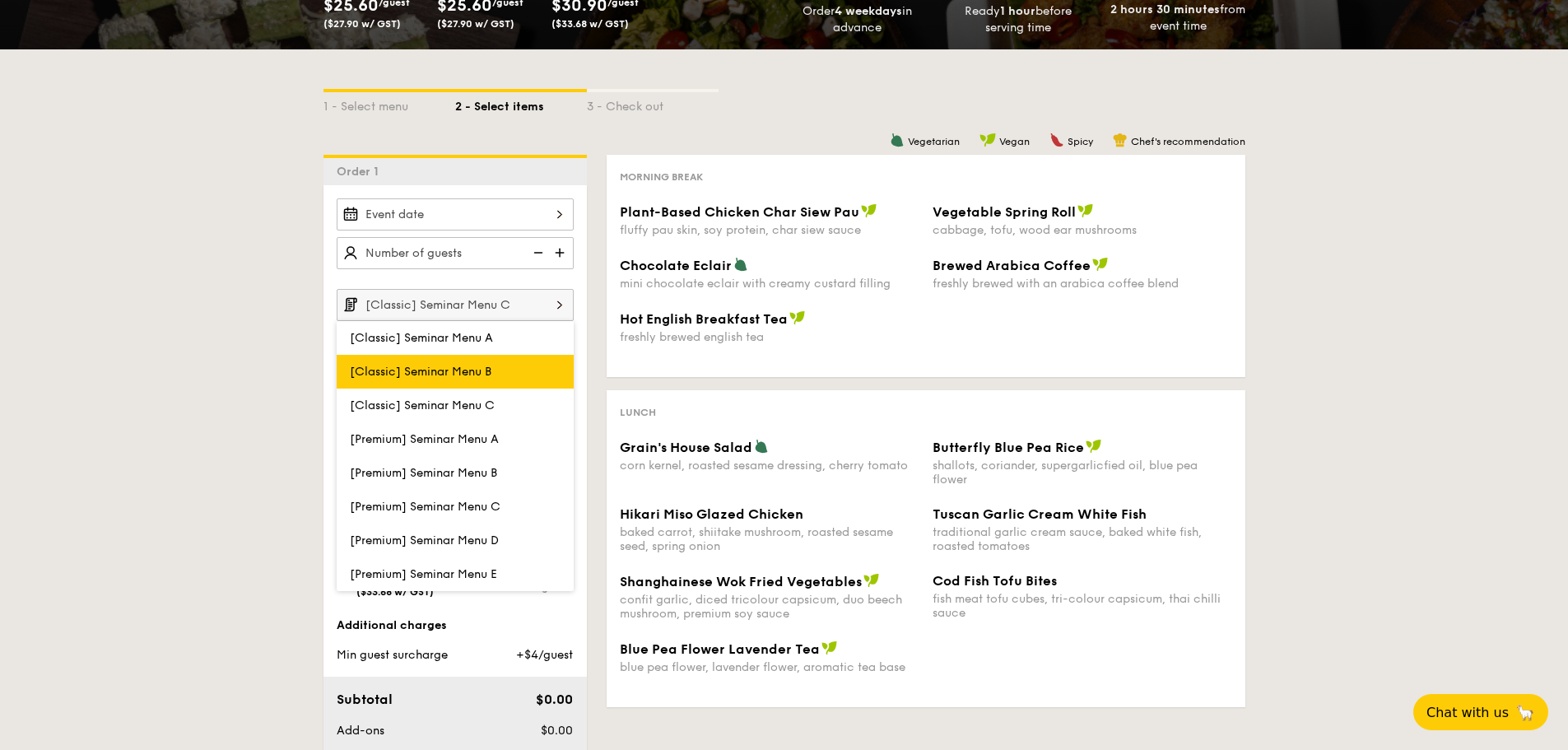
click at [510, 371] on label "[Classic] Seminar Menu B" at bounding box center [455, 372] width 237 height 34
click at [0, 0] on input "[Classic] Seminar Menu B" at bounding box center [0, 0] width 0 height 0
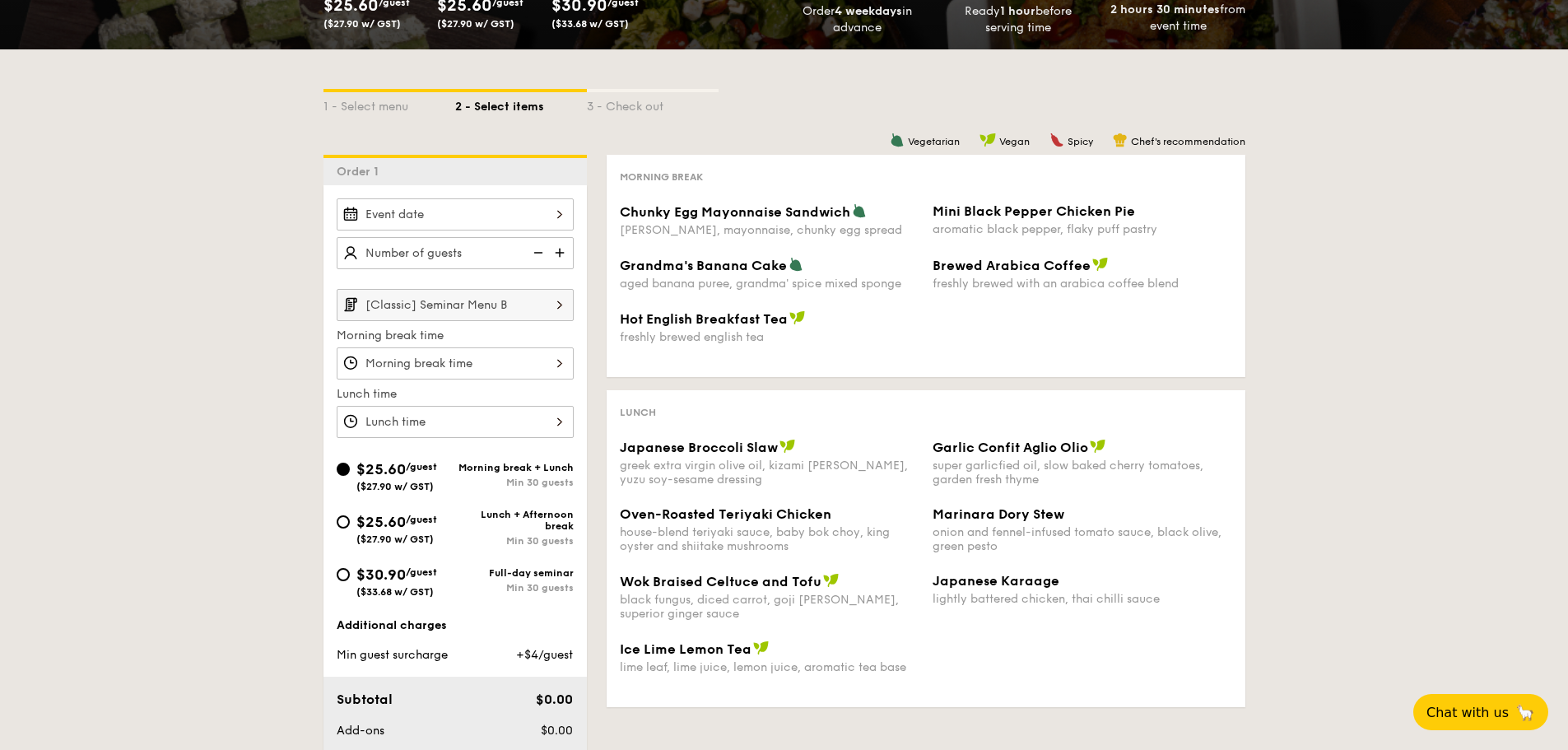
click at [501, 314] on input "[Classic] Seminar Menu B" at bounding box center [455, 305] width 237 height 32
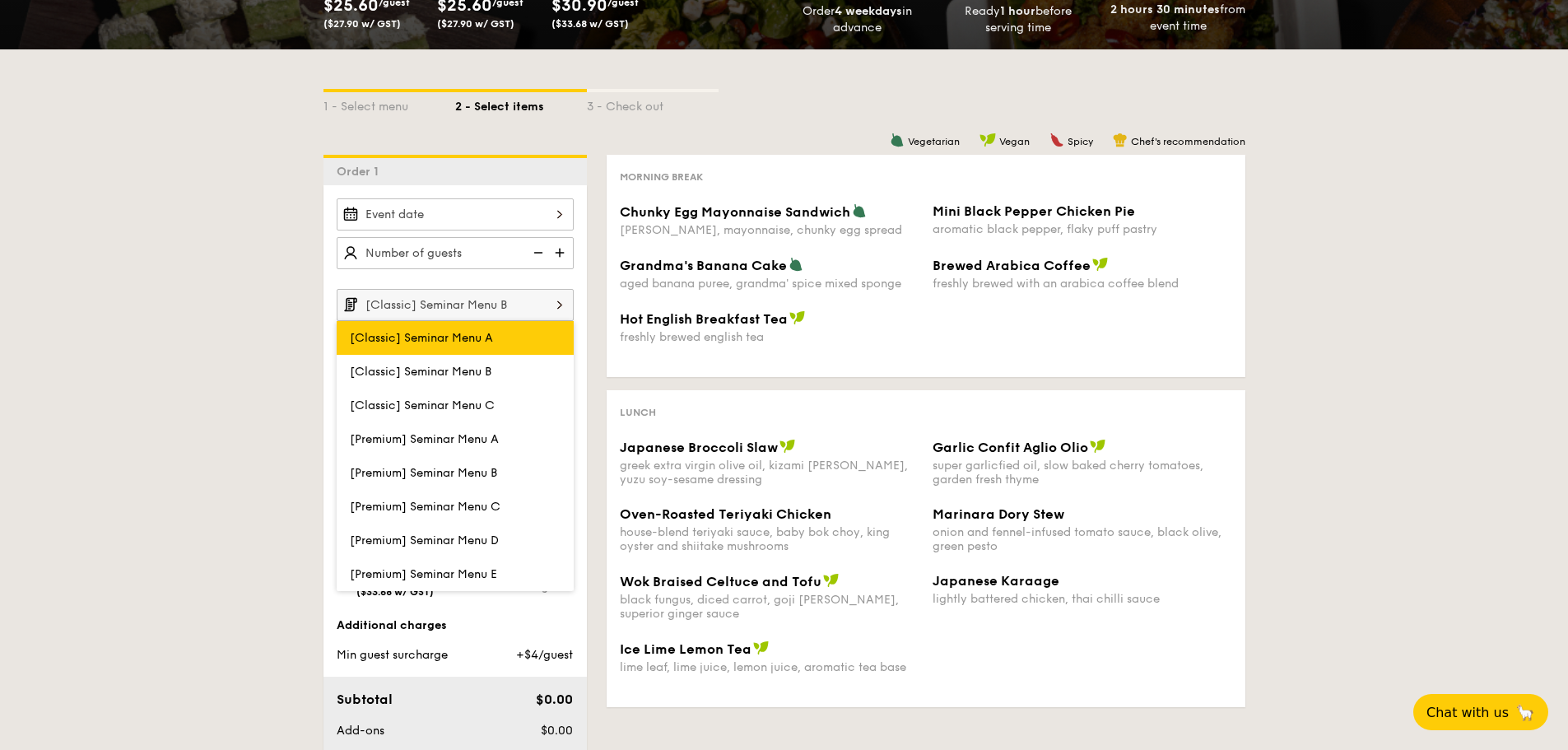
click at [497, 335] on label "[Classic] Seminar Menu A" at bounding box center [455, 338] width 237 height 34
click at [0, 0] on input "[Classic] Seminar Menu A" at bounding box center [0, 0] width 0 height 0
type input "[Classic] Seminar Menu A"
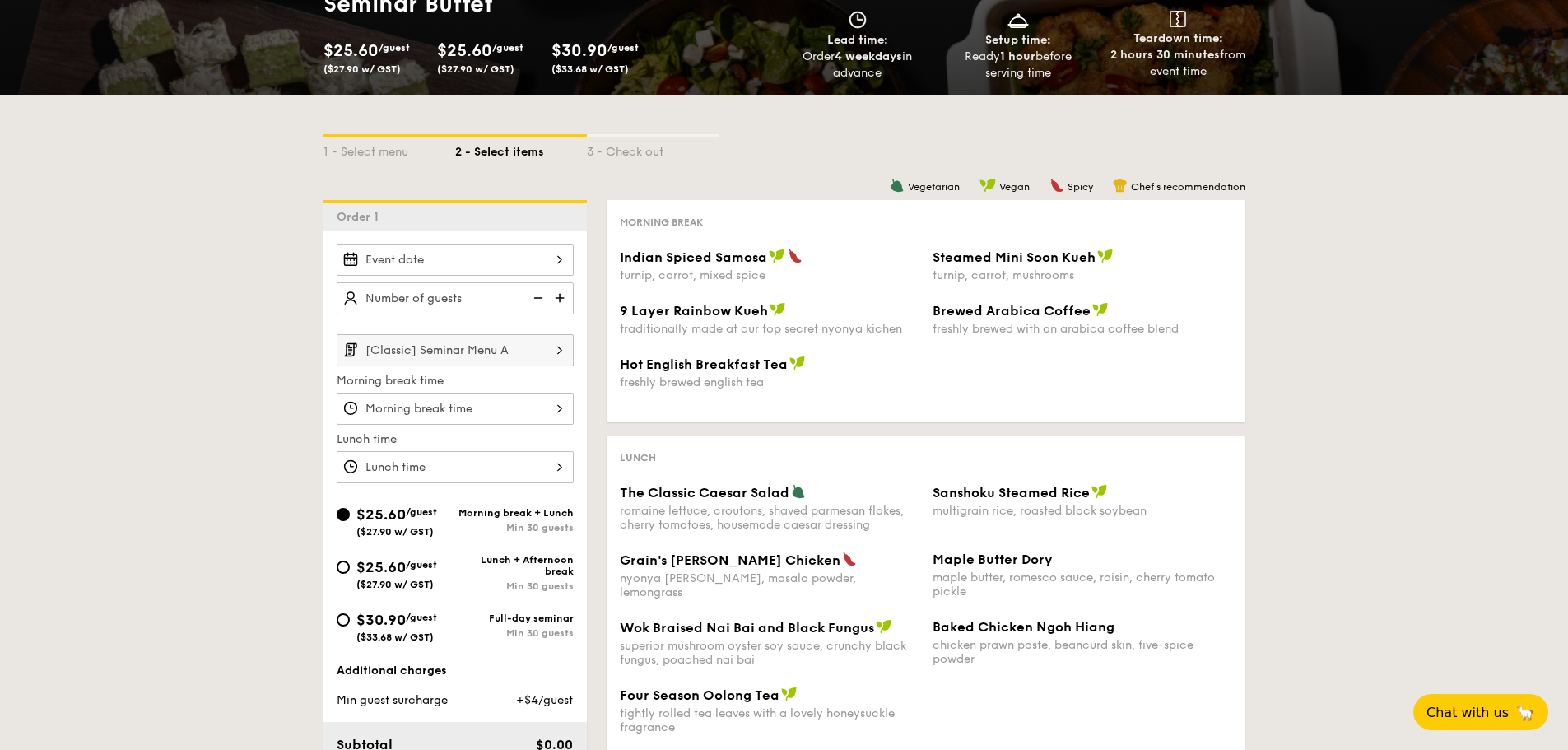
scroll to position [164, 0]
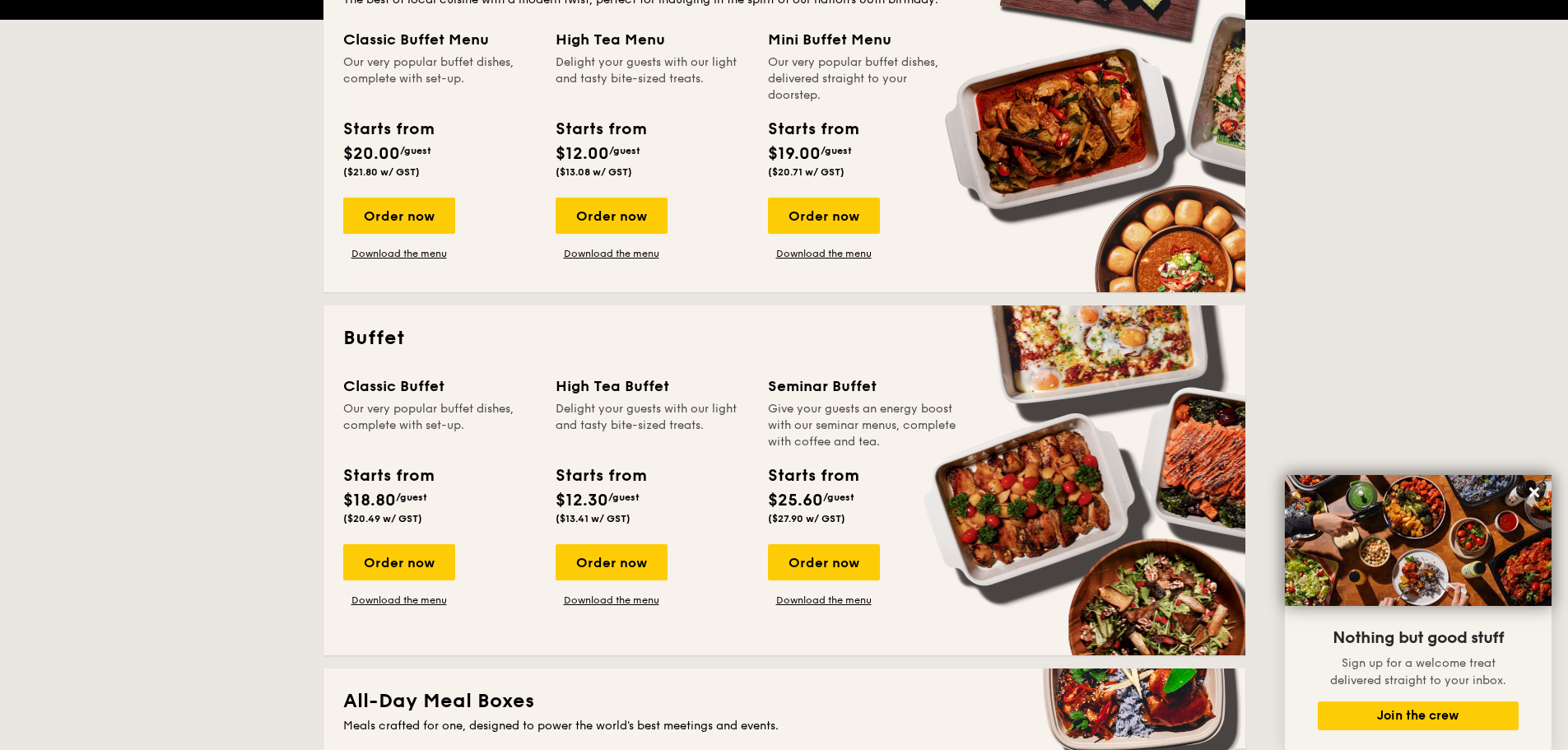
scroll to position [400, 0]
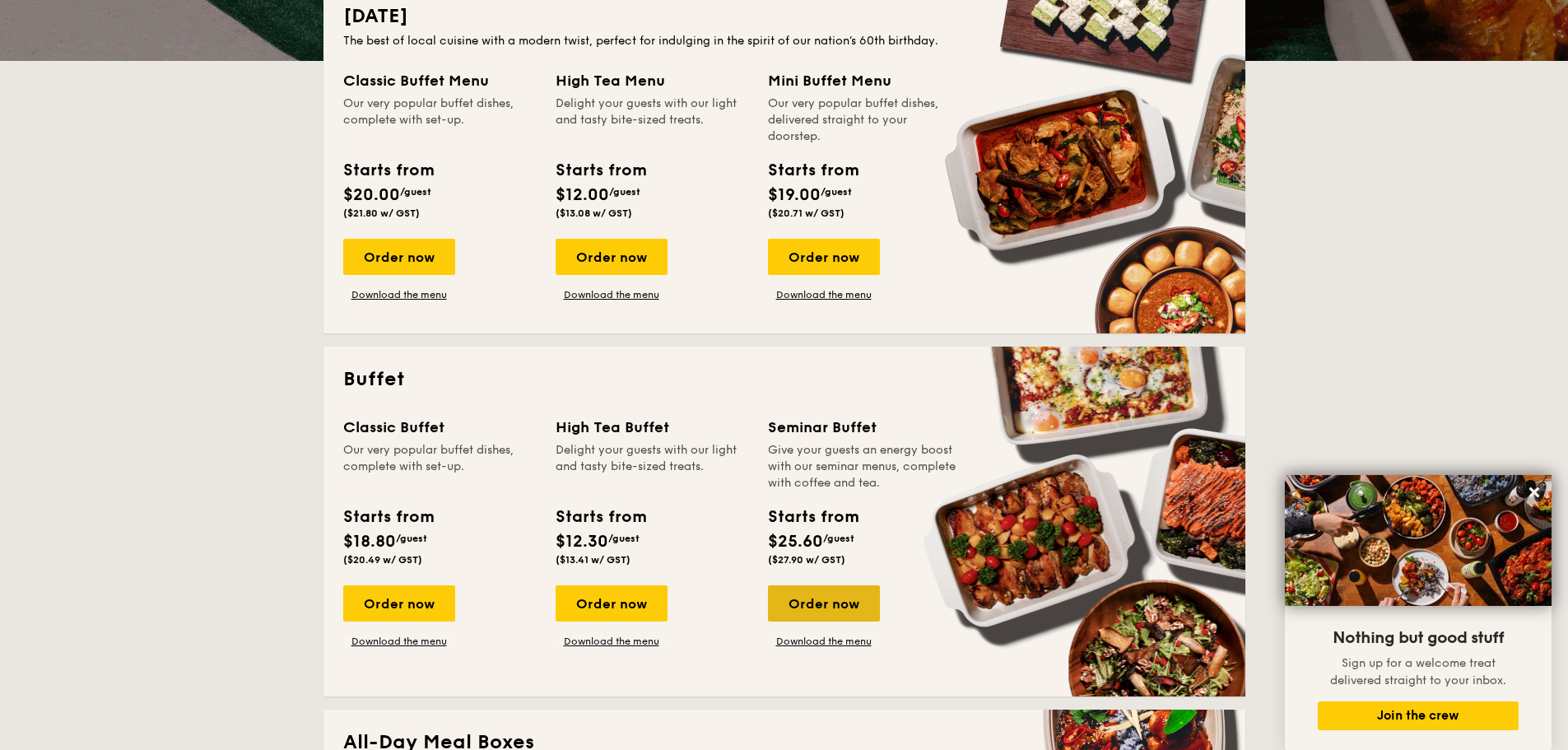
click at [815, 603] on div "Order now" at bounding box center [823, 604] width 112 height 37
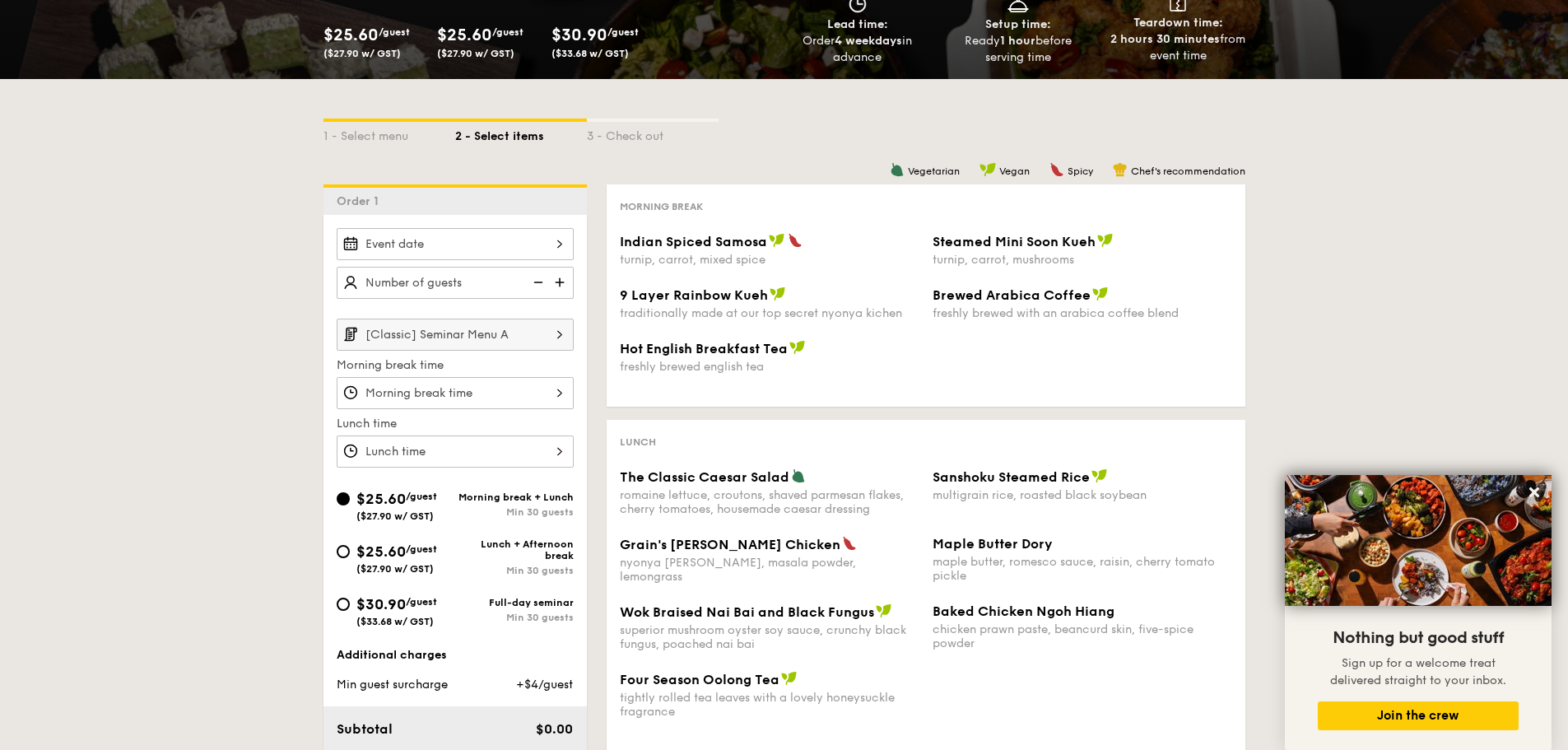
scroll to position [247, 0]
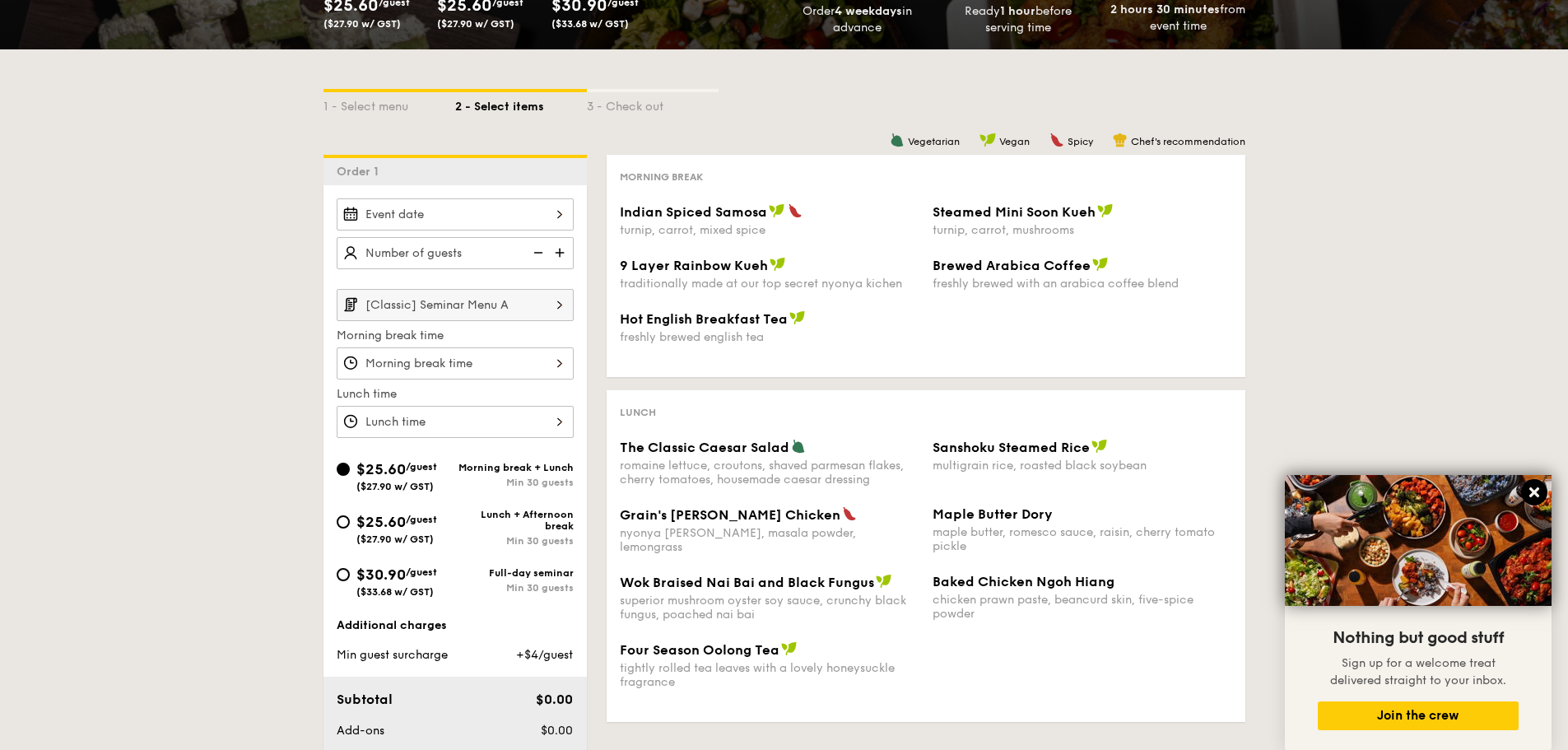
click at [1534, 489] on icon at bounding box center [1534, 493] width 15 height 15
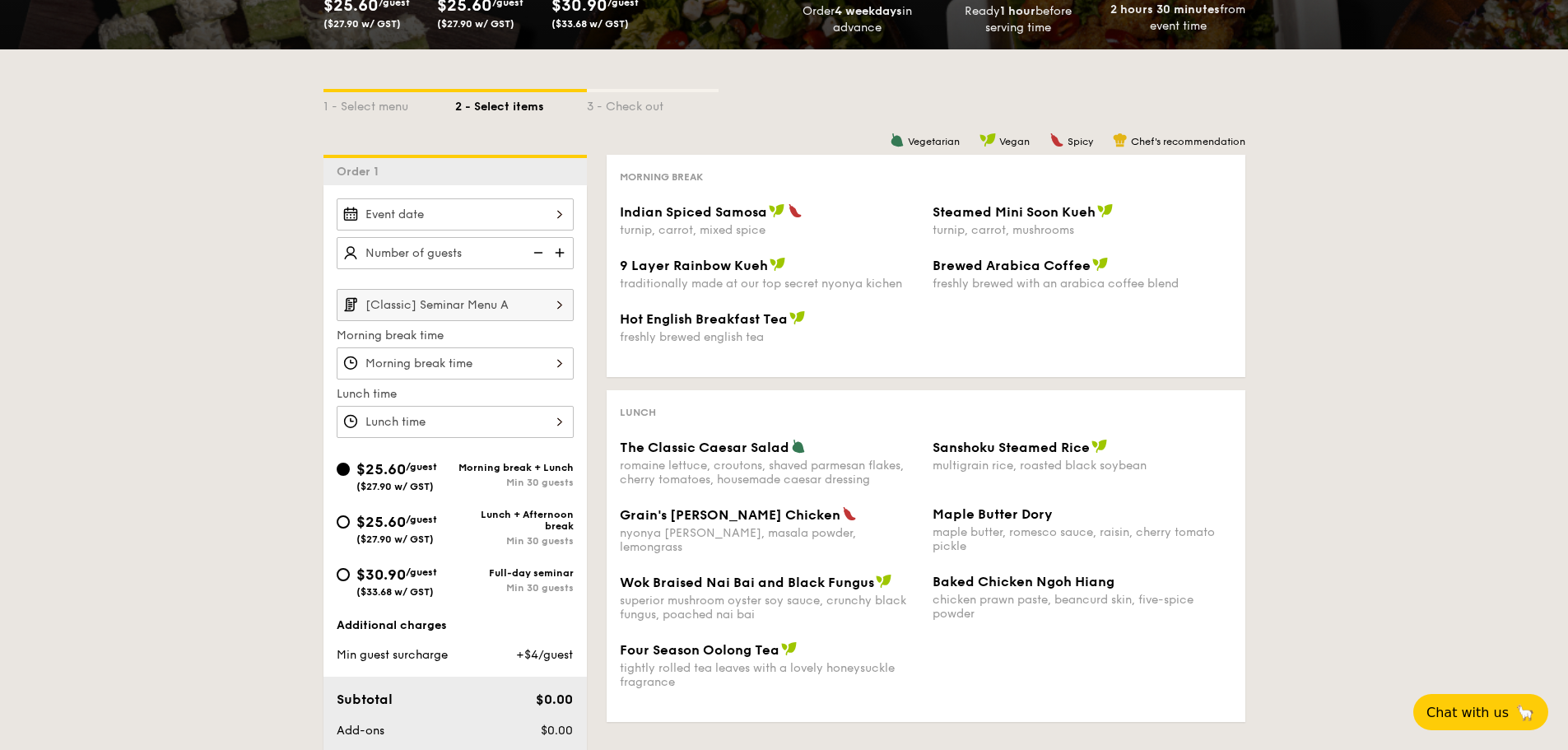
click at [540, 307] on input "[Classic] Seminar Menu A" at bounding box center [455, 305] width 237 height 32
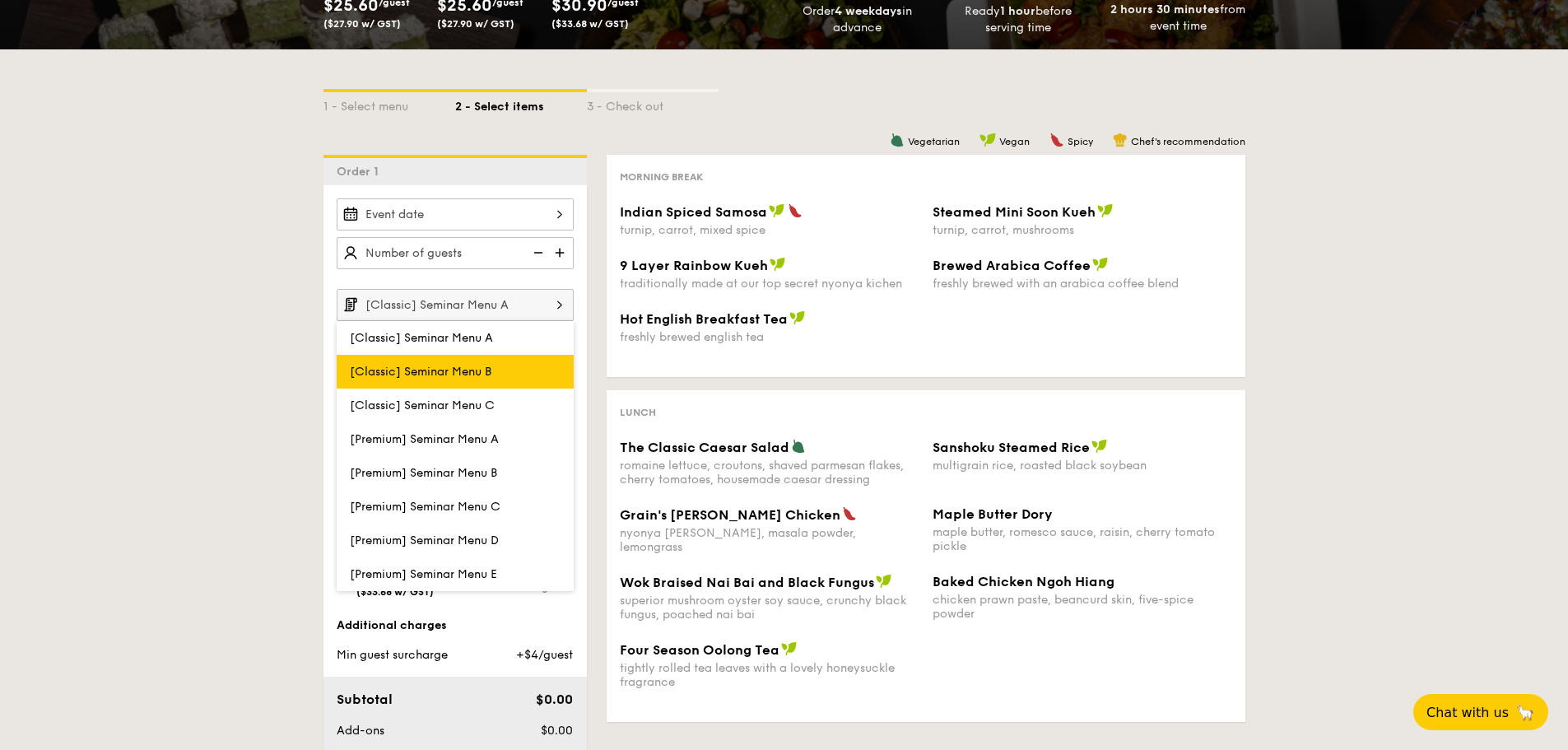
click at [502, 369] on label "[Classic] Seminar Menu B" at bounding box center [455, 372] width 237 height 34
click at [0, 0] on input "[Classic] Seminar Menu B" at bounding box center [0, 0] width 0 height 0
type input "[Classic] Seminar Menu B"
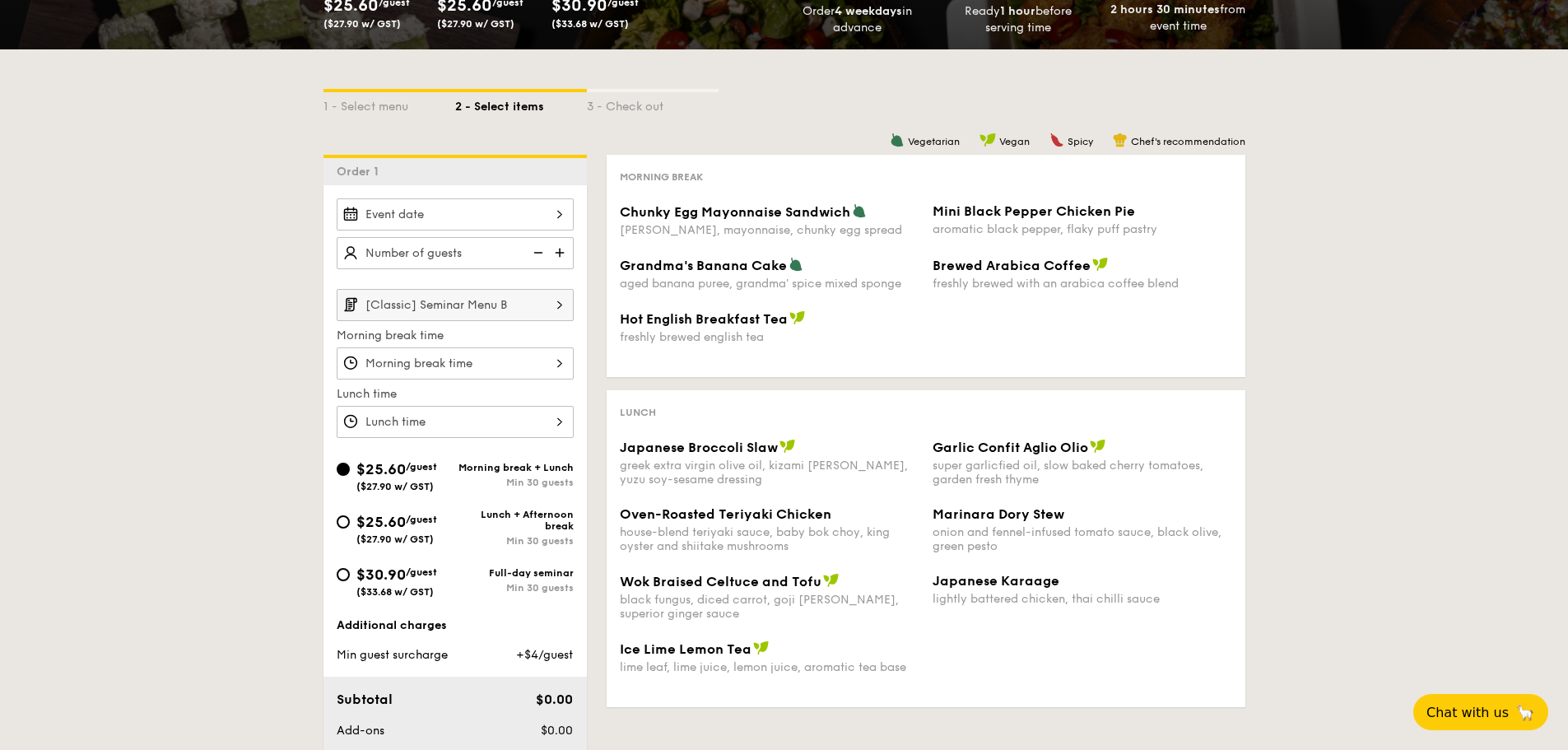
click at [524, 309] on input "[Classic] Seminar Menu B" at bounding box center [455, 305] width 237 height 32
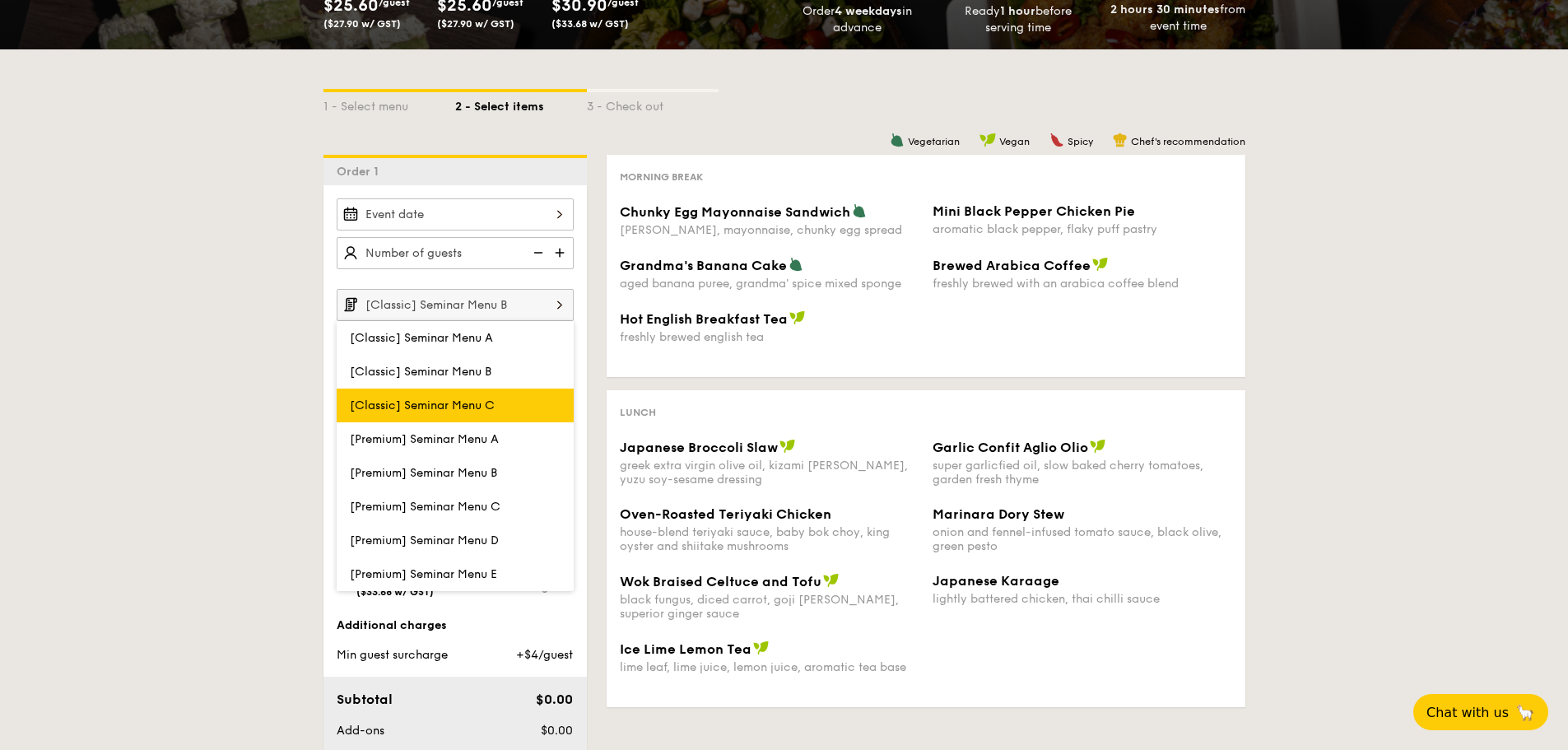
click at [487, 406] on span "[Classic] Seminar Menu C" at bounding box center [422, 406] width 145 height 14
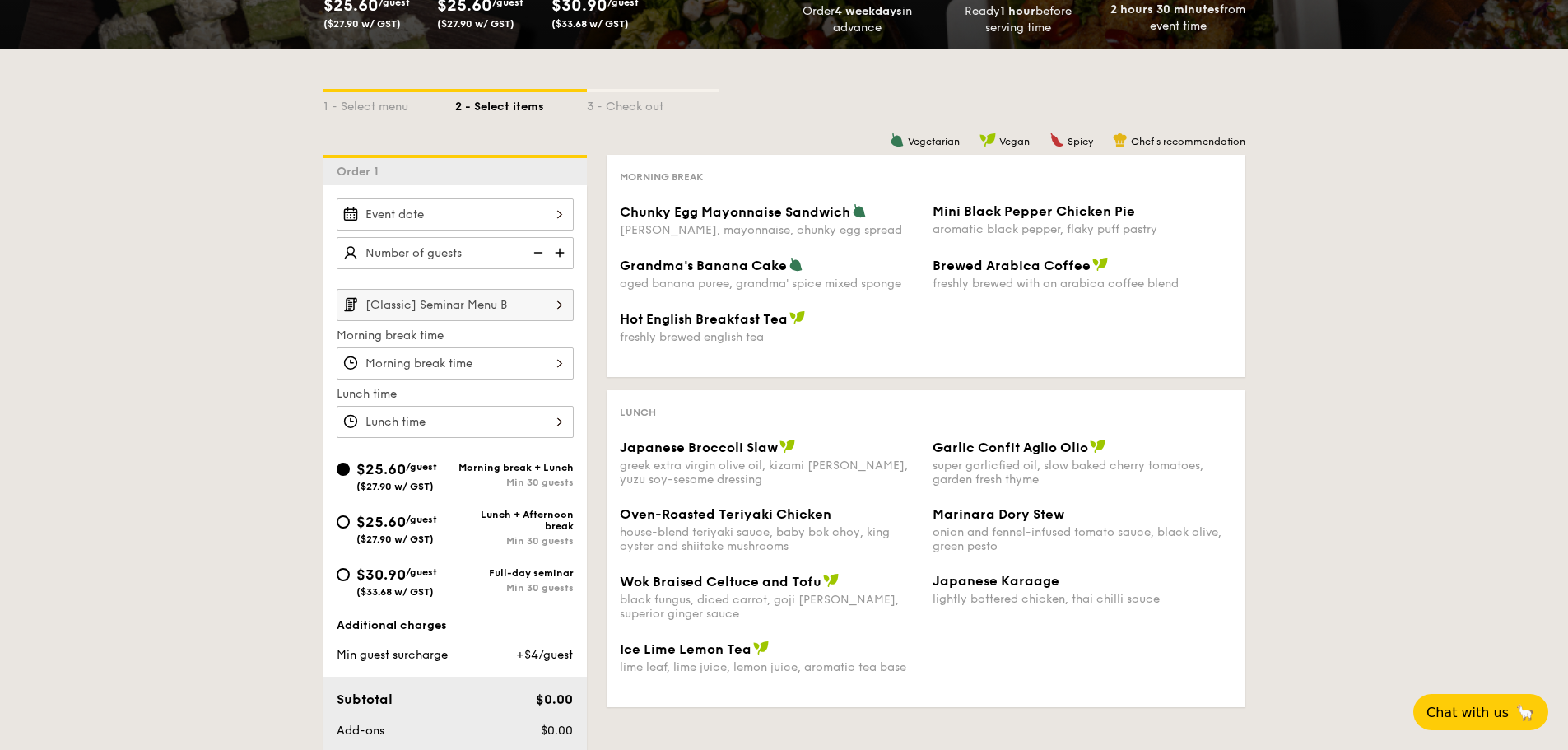
click at [493, 315] on input "[Classic] Seminar Menu B" at bounding box center [455, 305] width 237 height 32
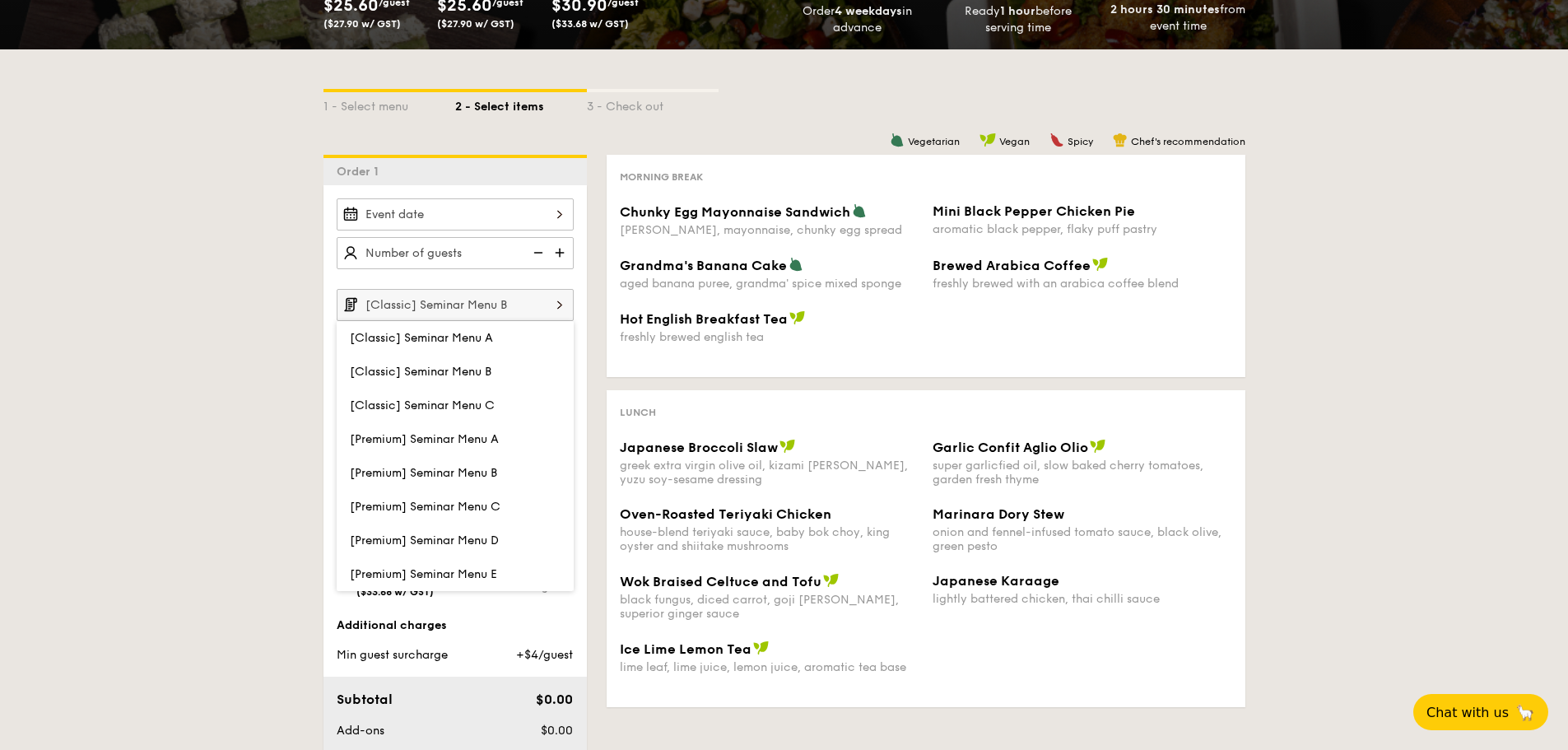
drag, startPoint x: 482, startPoint y: 401, endPoint x: 493, endPoint y: 402, distance: 11.0
click at [493, 402] on span "[Classic] Seminar Menu C" at bounding box center [422, 406] width 145 height 14
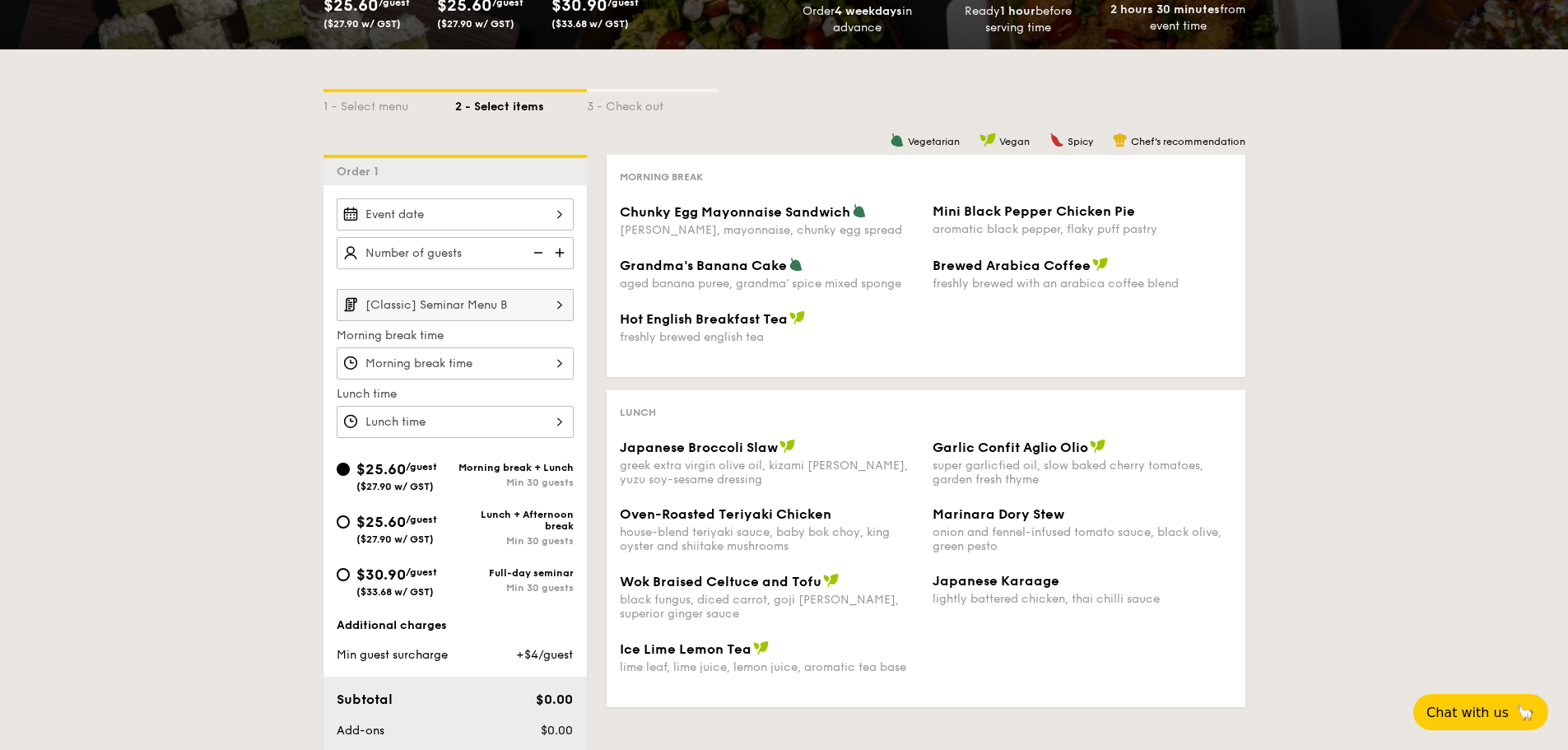
click at [518, 295] on input "[Classic] Seminar Menu B" at bounding box center [455, 305] width 237 height 32
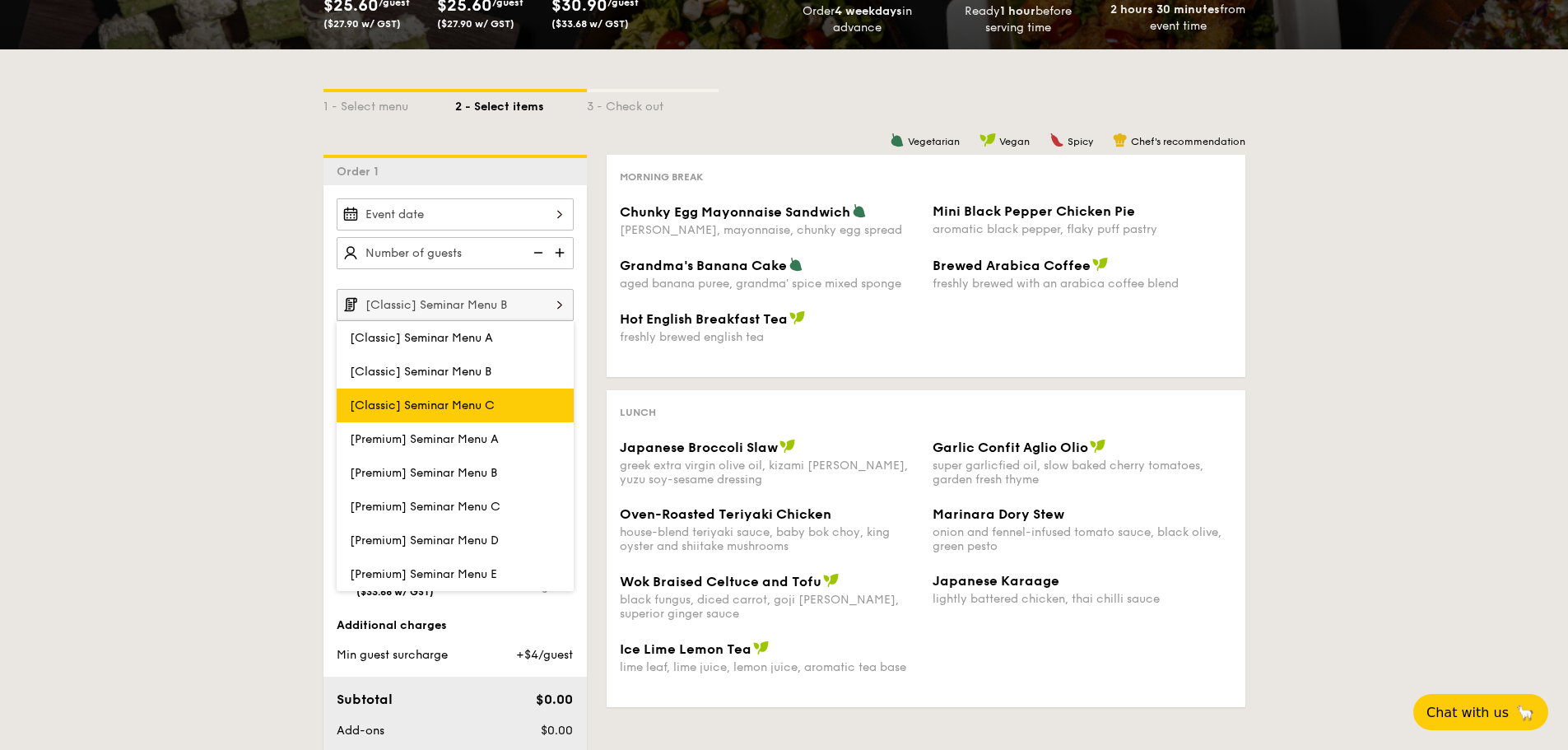
click at [484, 399] on span "[Classic] Seminar Menu C" at bounding box center [422, 406] width 145 height 14
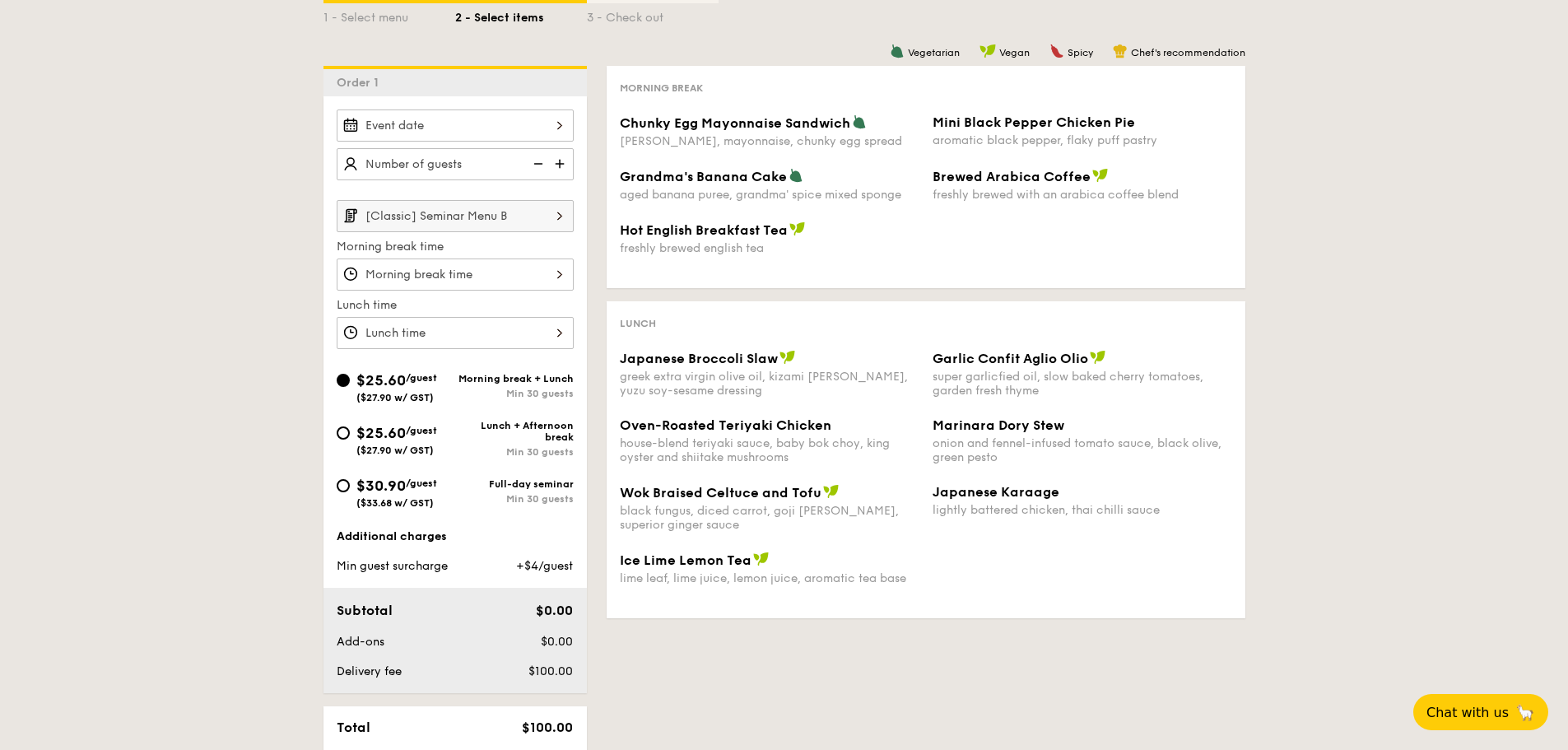
scroll to position [329, 0]
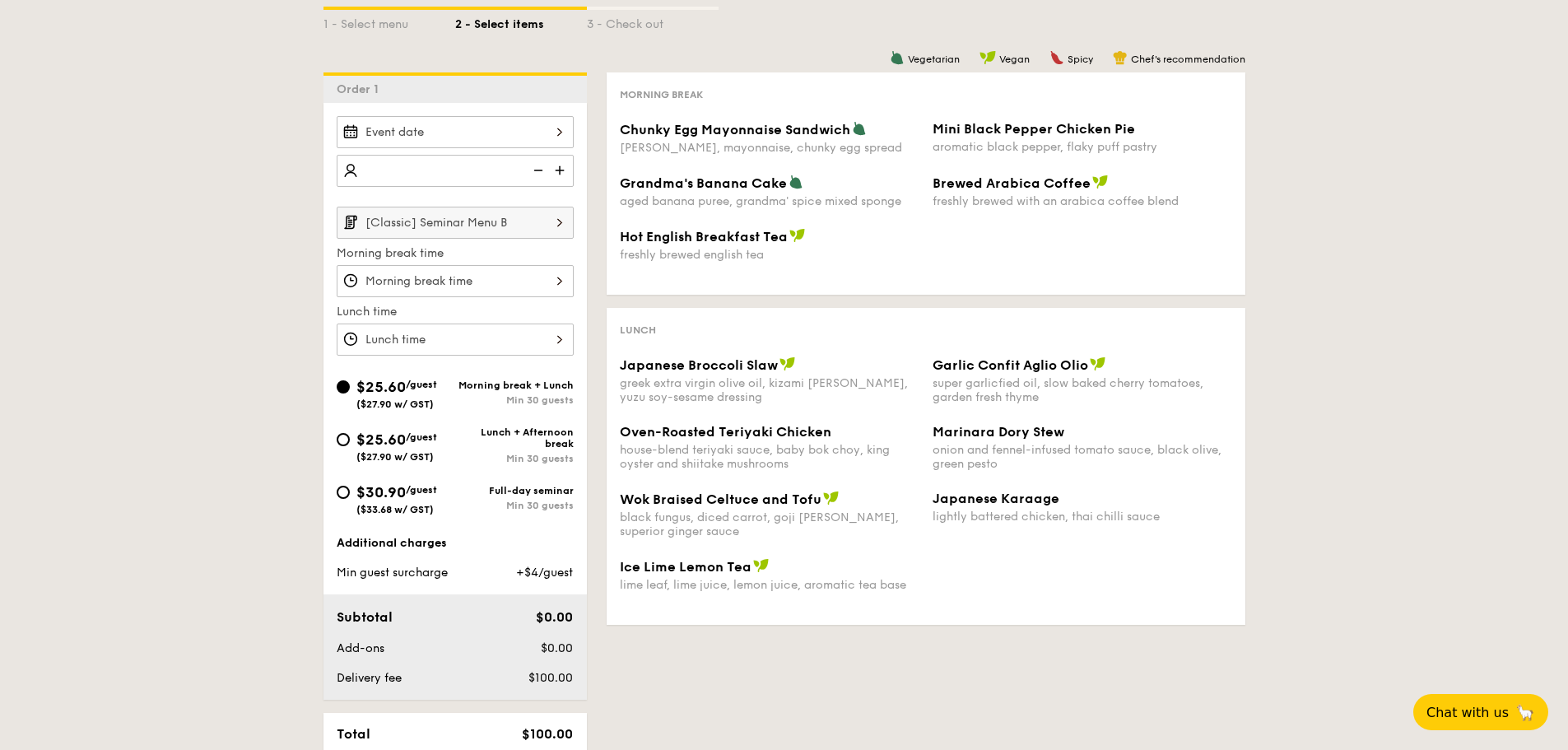
click at [455, 123] on div at bounding box center [455, 132] width 237 height 32
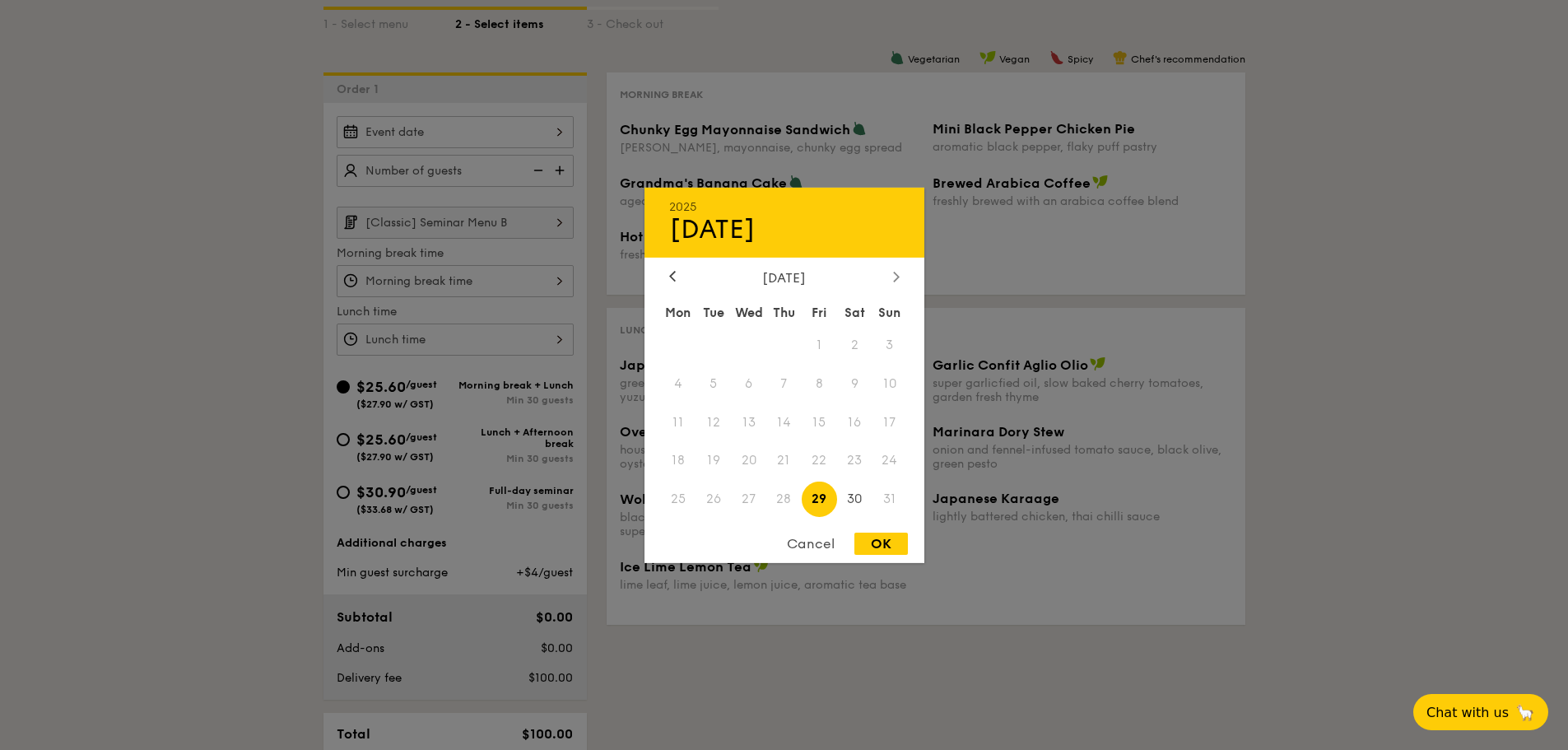
click at [899, 277] on div at bounding box center [896, 277] width 15 height 16
click at [898, 277] on icon at bounding box center [895, 276] width 5 height 10
click at [754, 346] on span "1" at bounding box center [749, 344] width 36 height 36
click at [875, 547] on div "OK" at bounding box center [880, 543] width 53 height 23
type input "Oct 01, 2025"
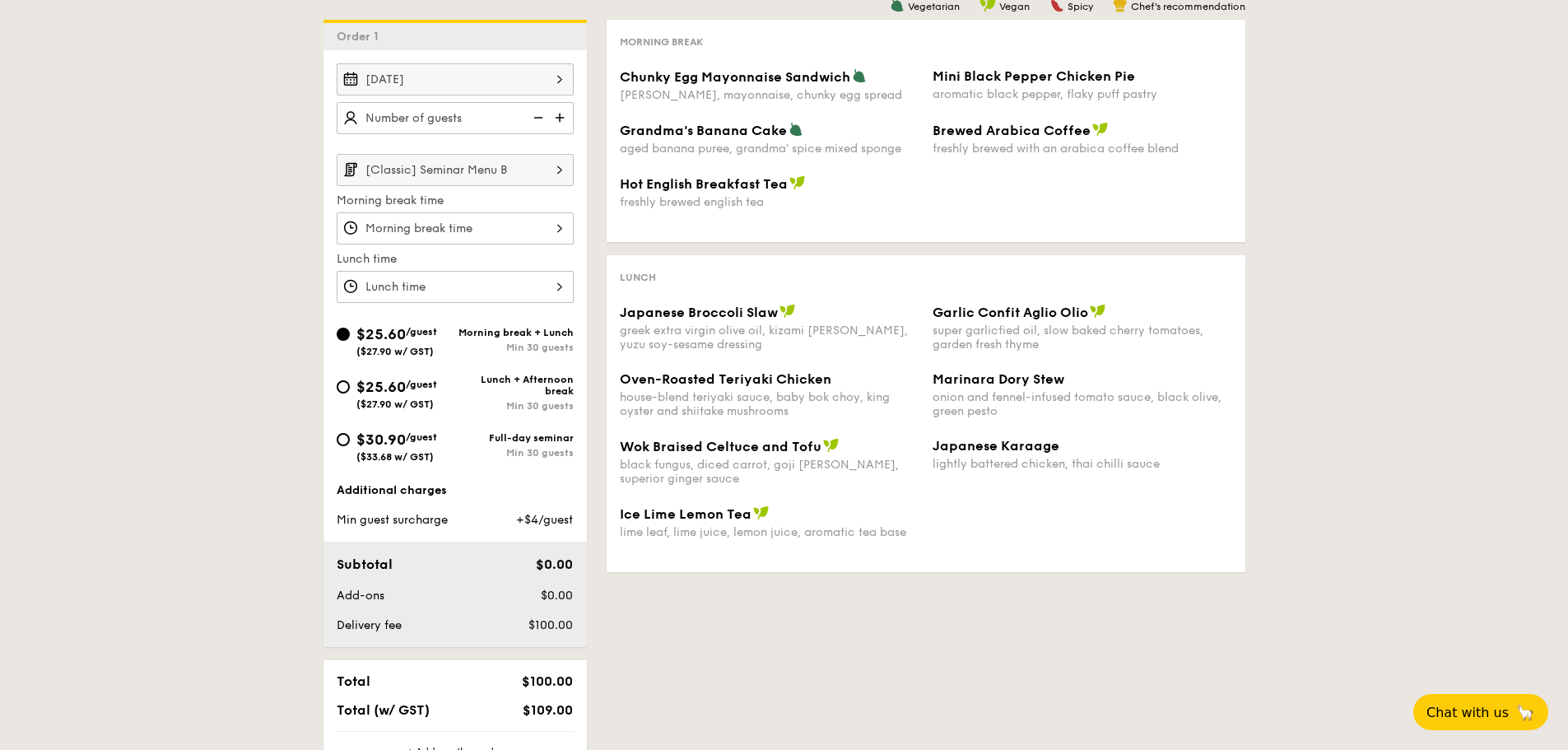
scroll to position [412, 0]
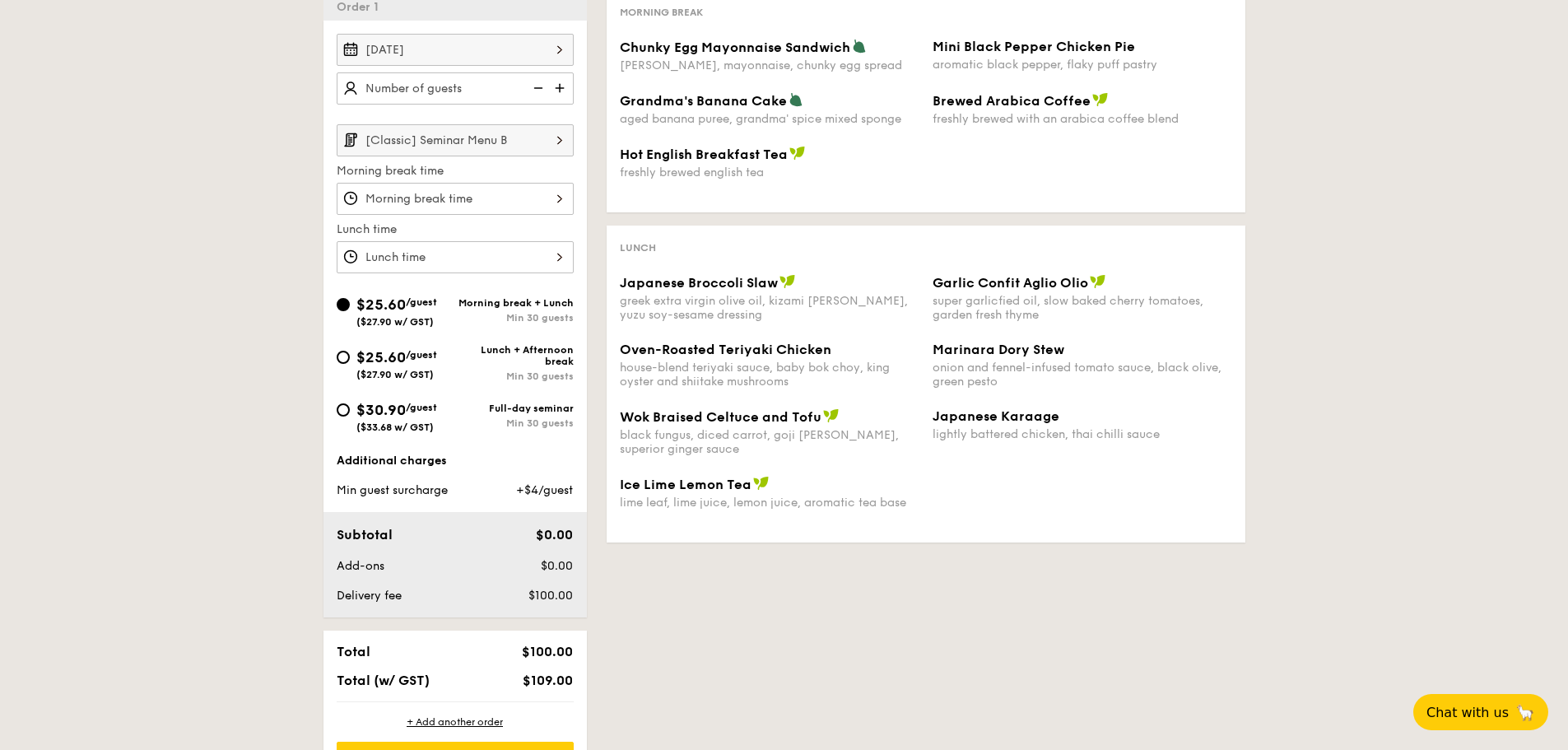
click at [465, 261] on div at bounding box center [455, 257] width 237 height 32
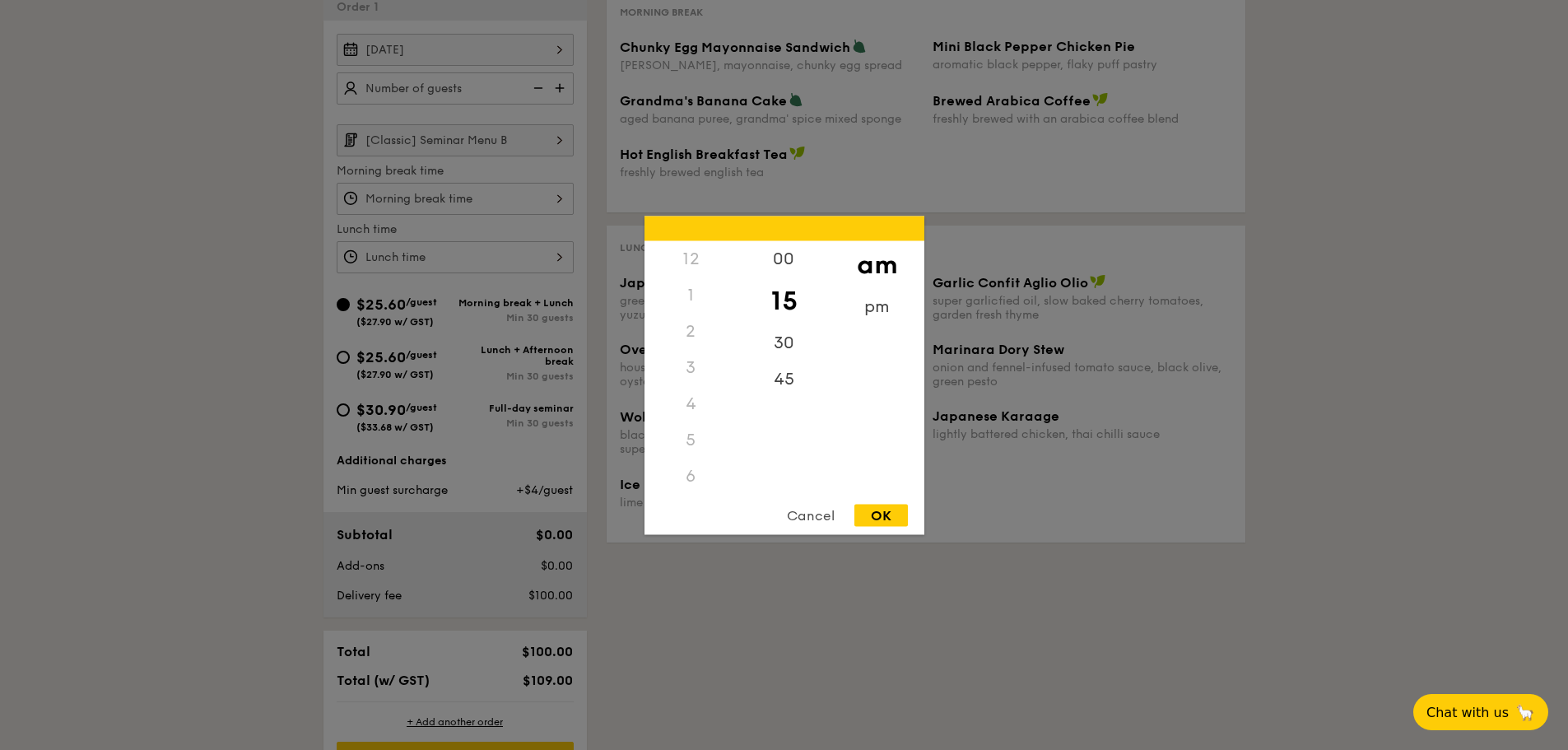
scroll to position [195, 0]
click at [464, 264] on div at bounding box center [784, 375] width 1568 height 750
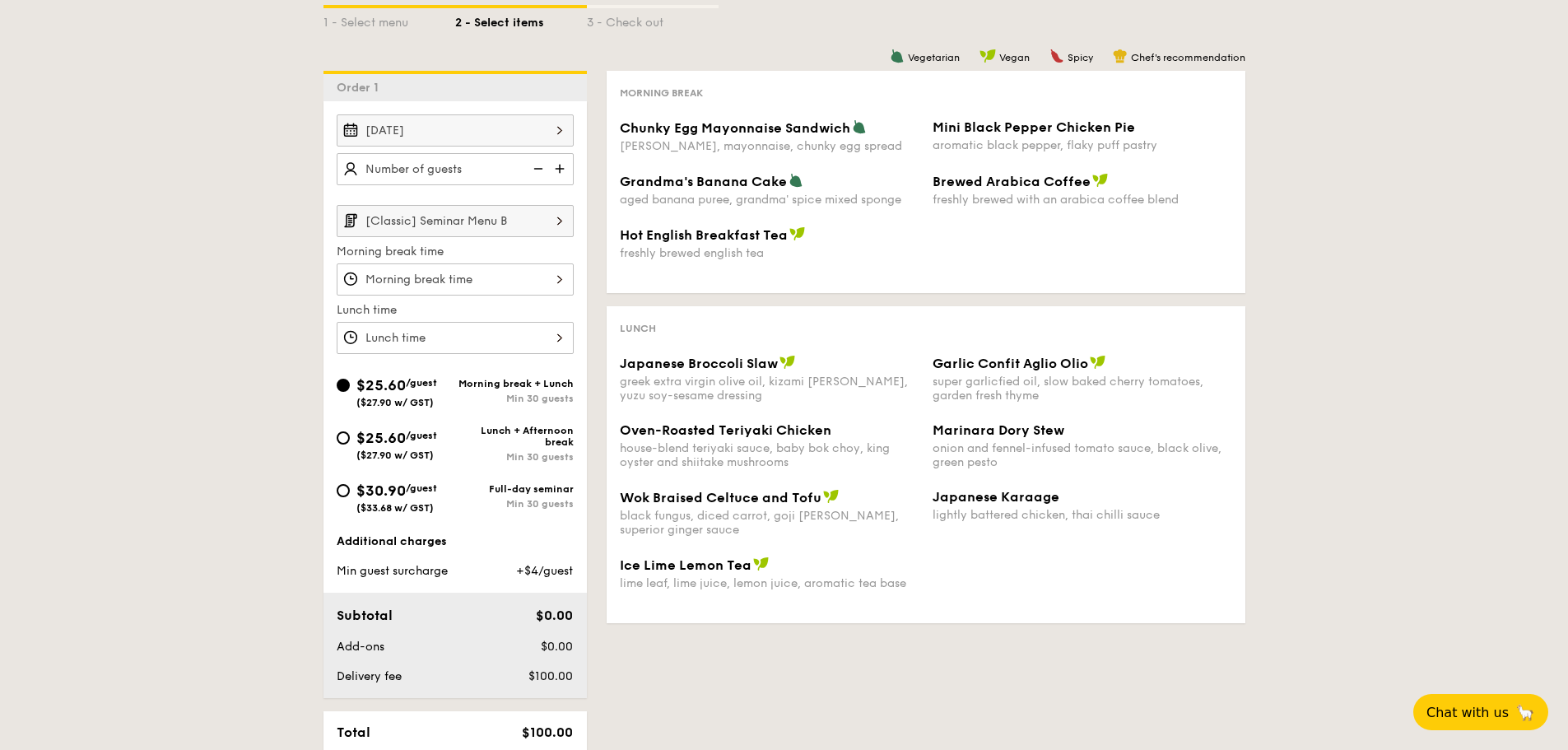
scroll to position [329, 0]
type input "120 guests"
click at [246, 222] on div "1 - Select menu 2 - Select items 3 - Check out Order 1 Oct 01, 2025 120 guests …" at bounding box center [784, 421] width 1568 height 907
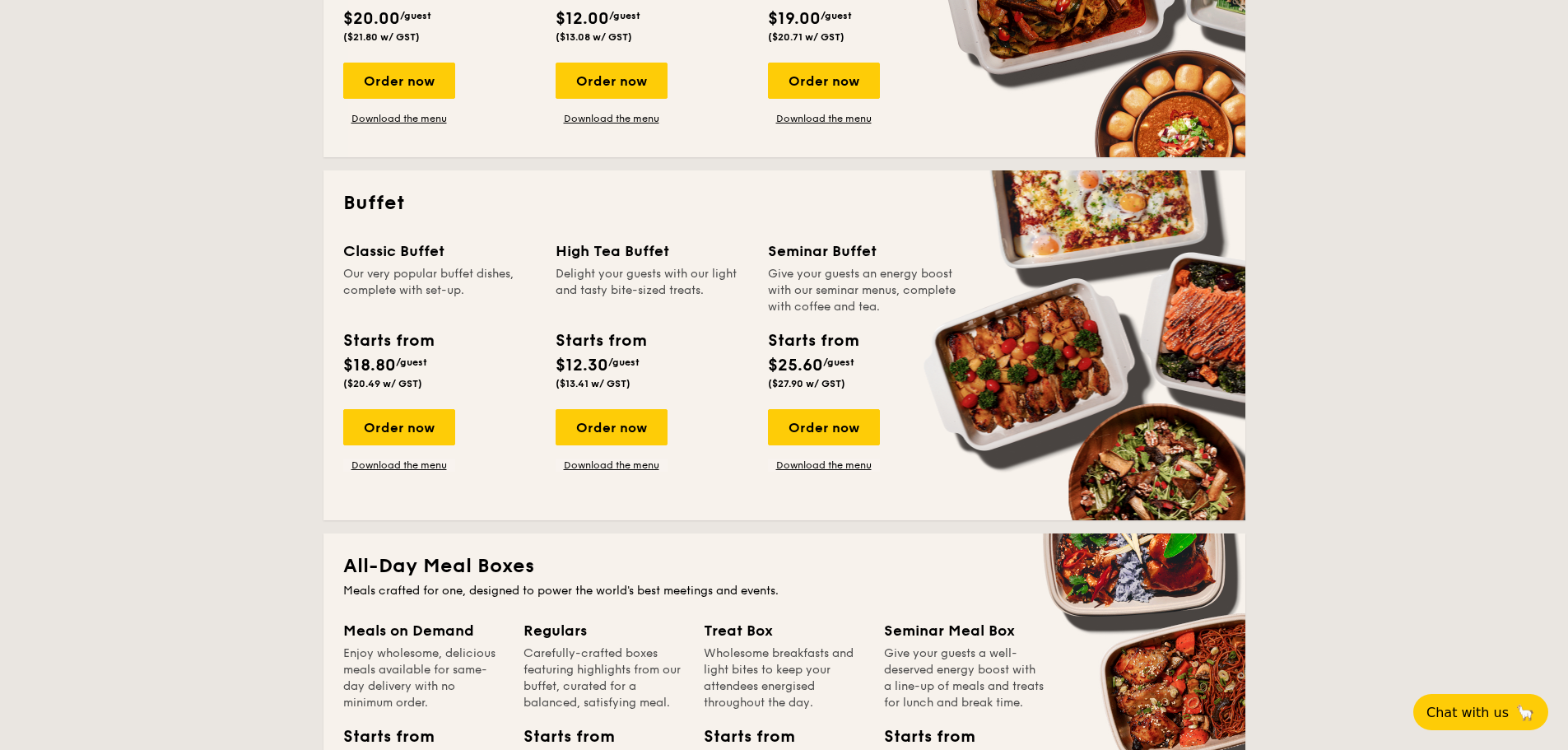
scroll to position [659, 0]
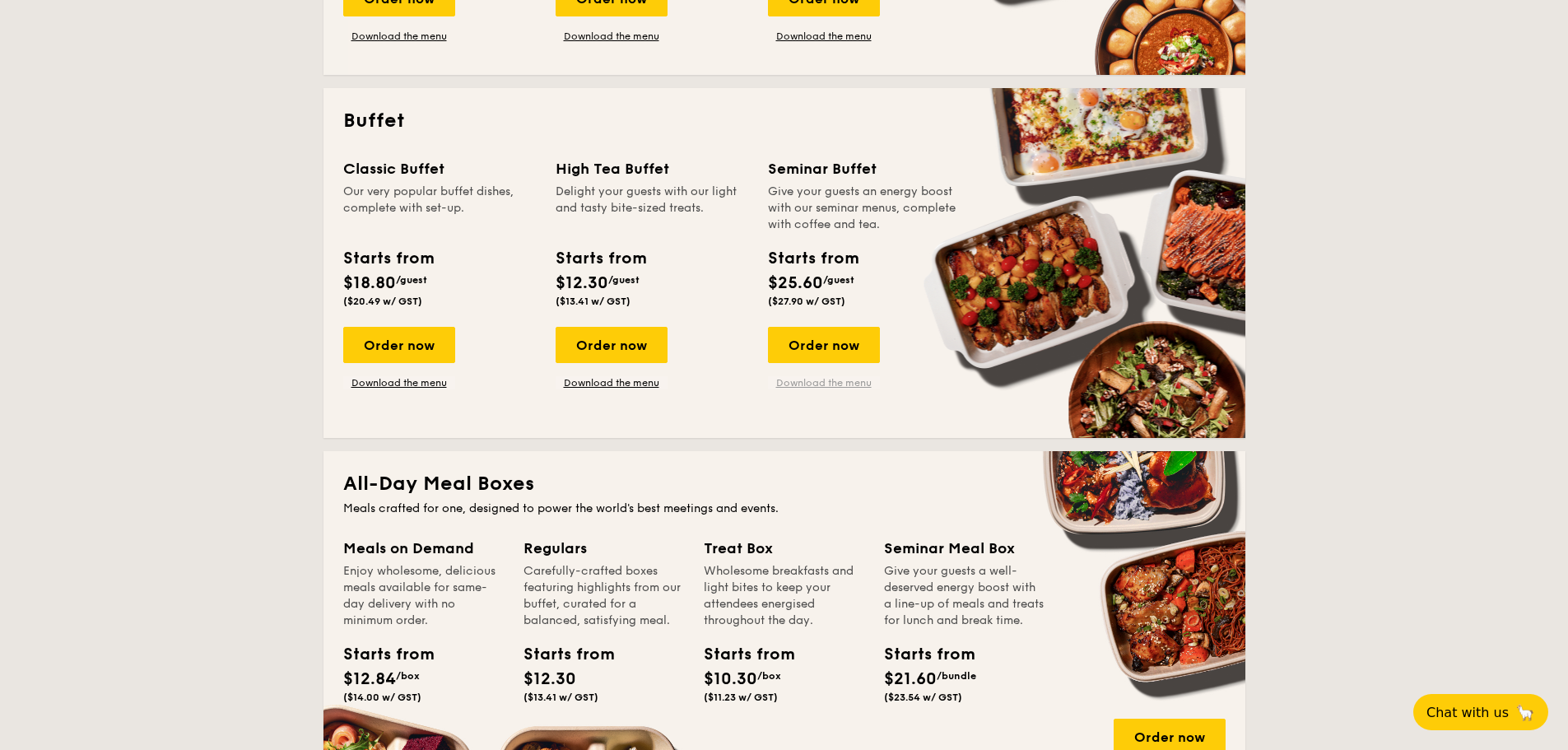
click at [848, 384] on link "Download the menu" at bounding box center [823, 383] width 112 height 13
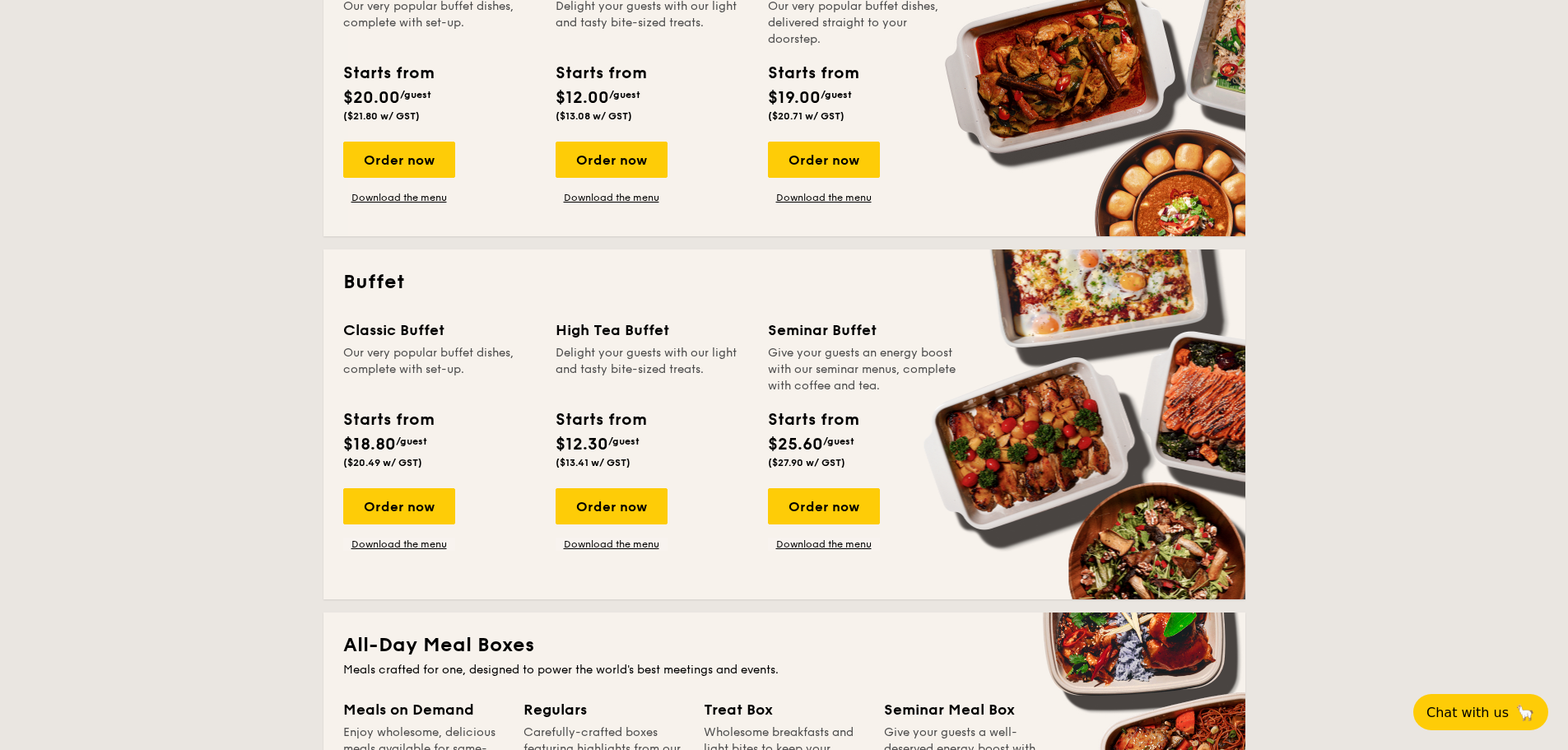
scroll to position [494, 0]
